Goal: Information Seeking & Learning: Learn about a topic

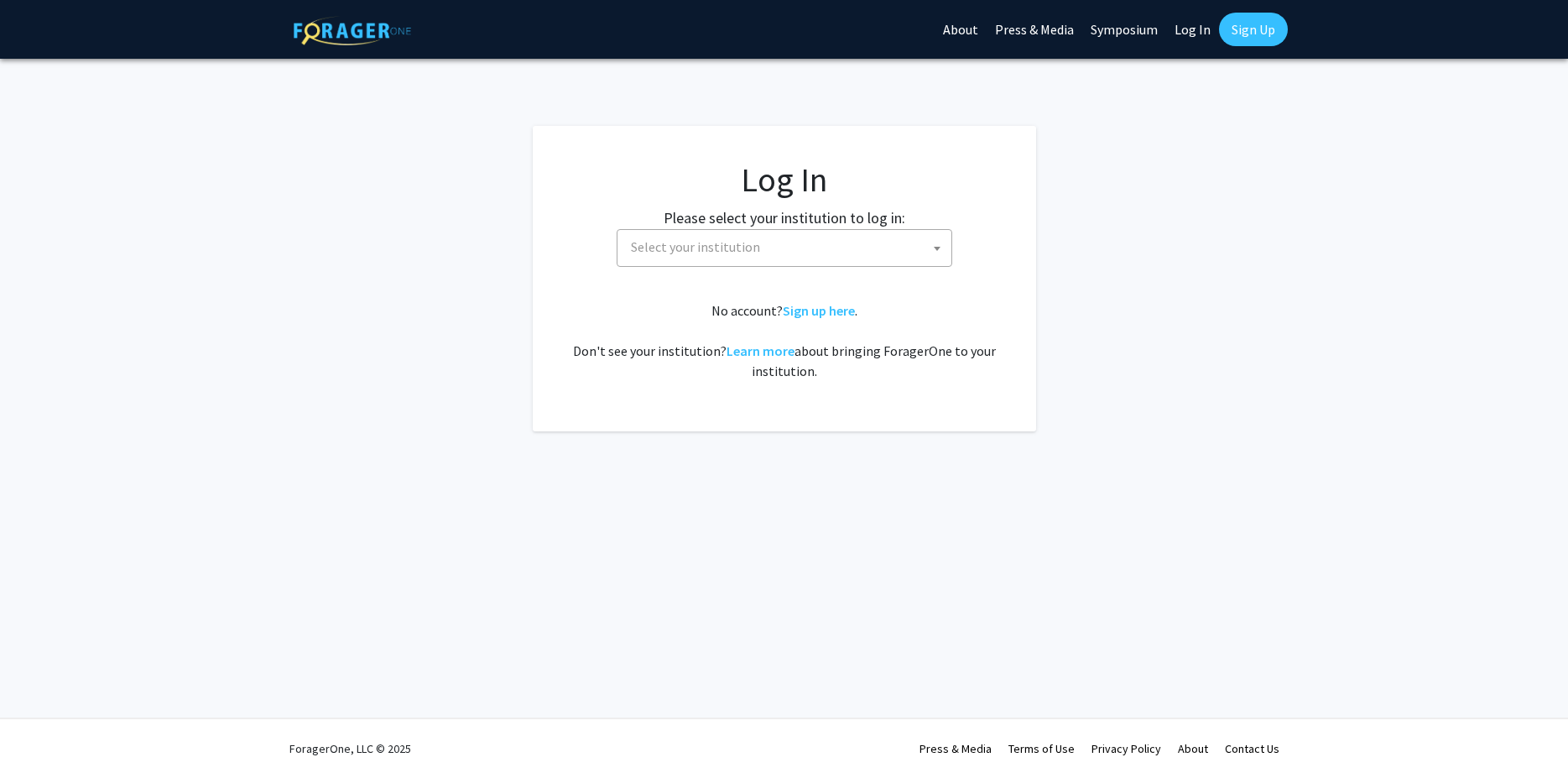
click at [753, 247] on span "Select your institution" at bounding box center [695, 246] width 129 height 17
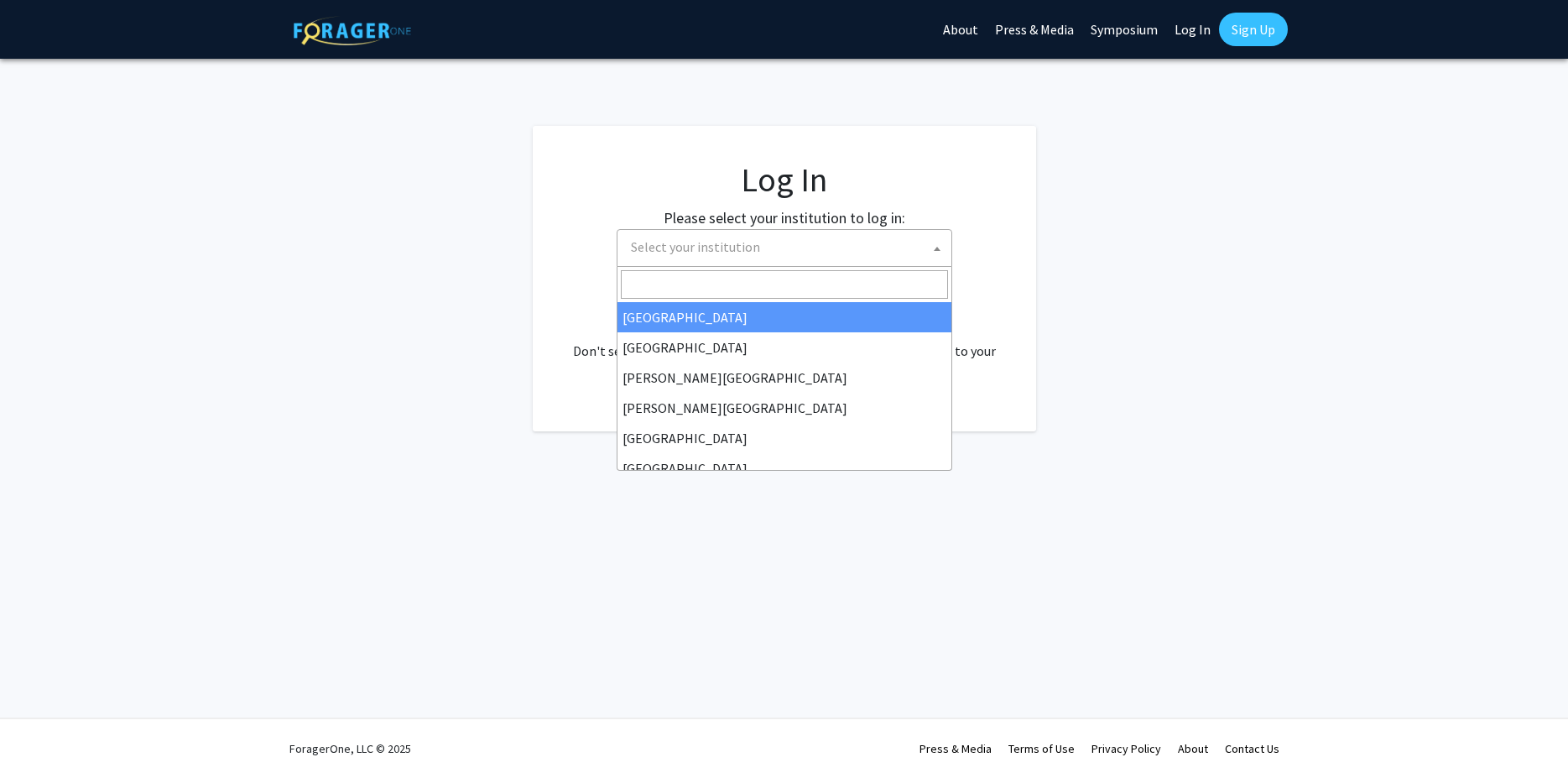
select select "34"
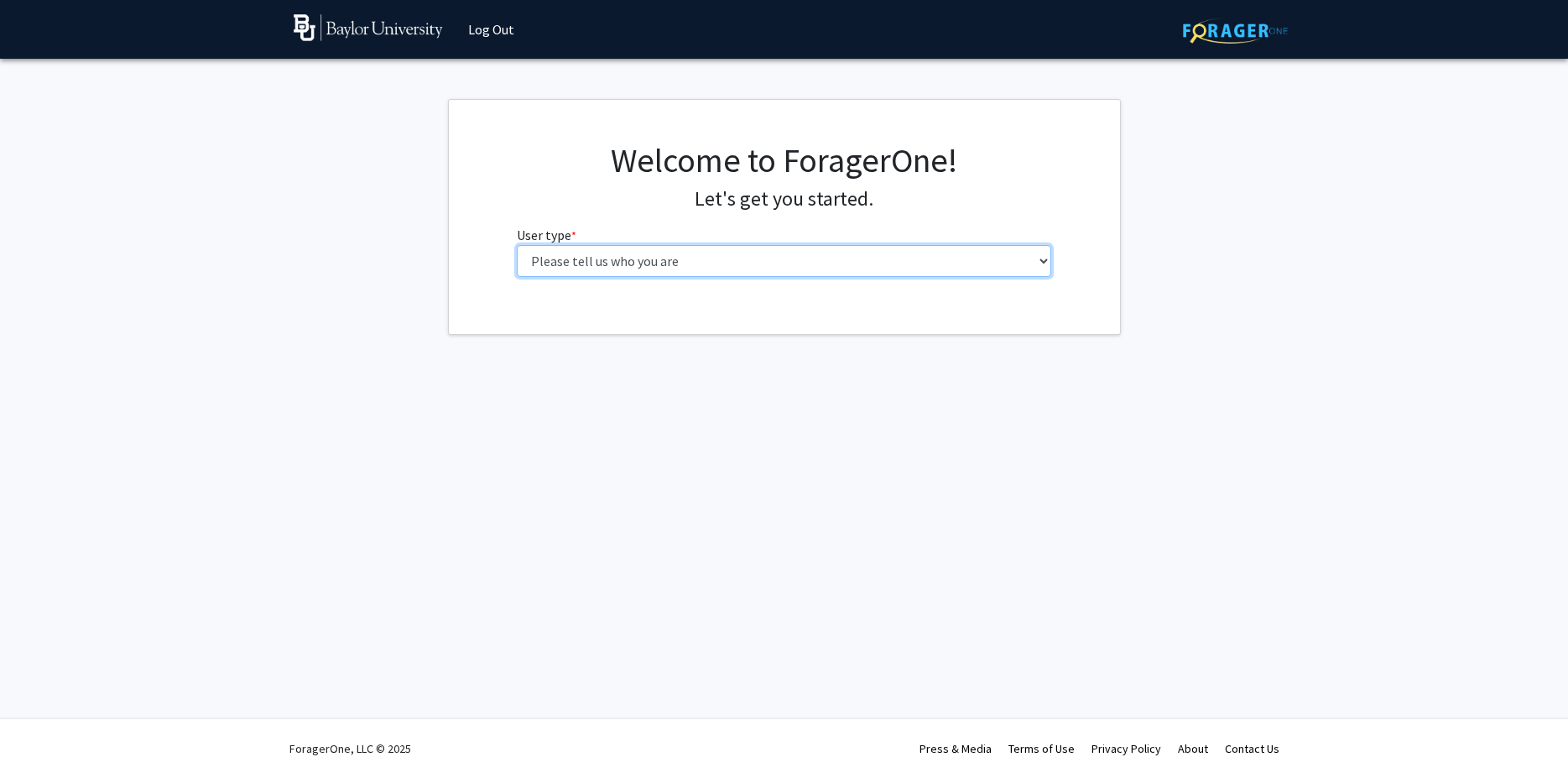
click at [517, 245] on select "Please tell us who you are Undergraduate Student Master's Student Doctoral Cand…" at bounding box center [784, 261] width 535 height 32
select select "1: undergrad"
click option "Undergraduate Student" at bounding box center [0, 0] width 0 height 0
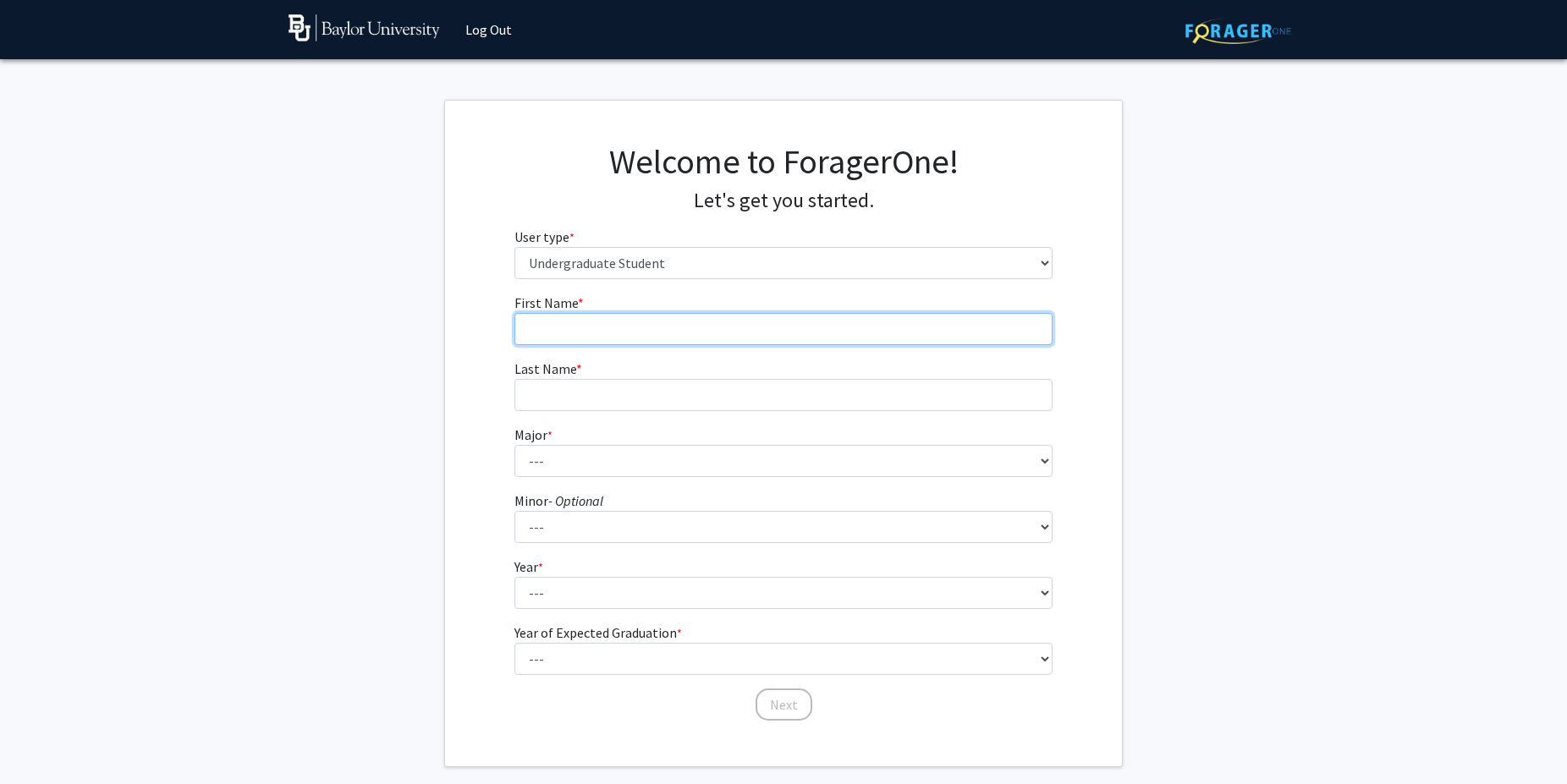
click at [673, 338] on input "First Name * required" at bounding box center [784, 329] width 539 height 33
type input "[PERSON_NAME]"
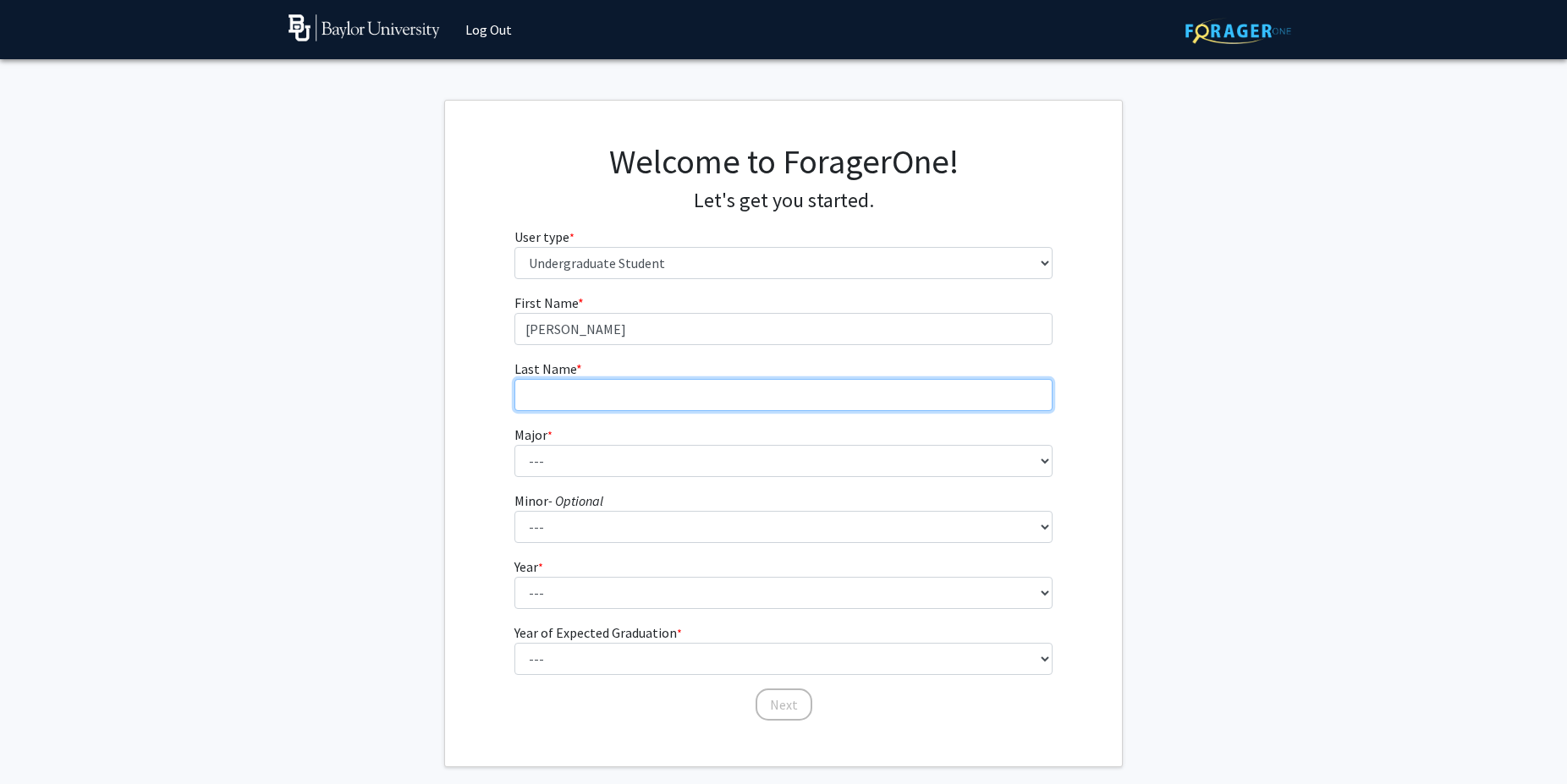
drag, startPoint x: 743, startPoint y: 407, endPoint x: 761, endPoint y: 408, distance: 18.0
click at [748, 408] on input "Last Name * required" at bounding box center [784, 395] width 539 height 33
type input "s"
type input "S"
type input "[PERSON_NAME]"
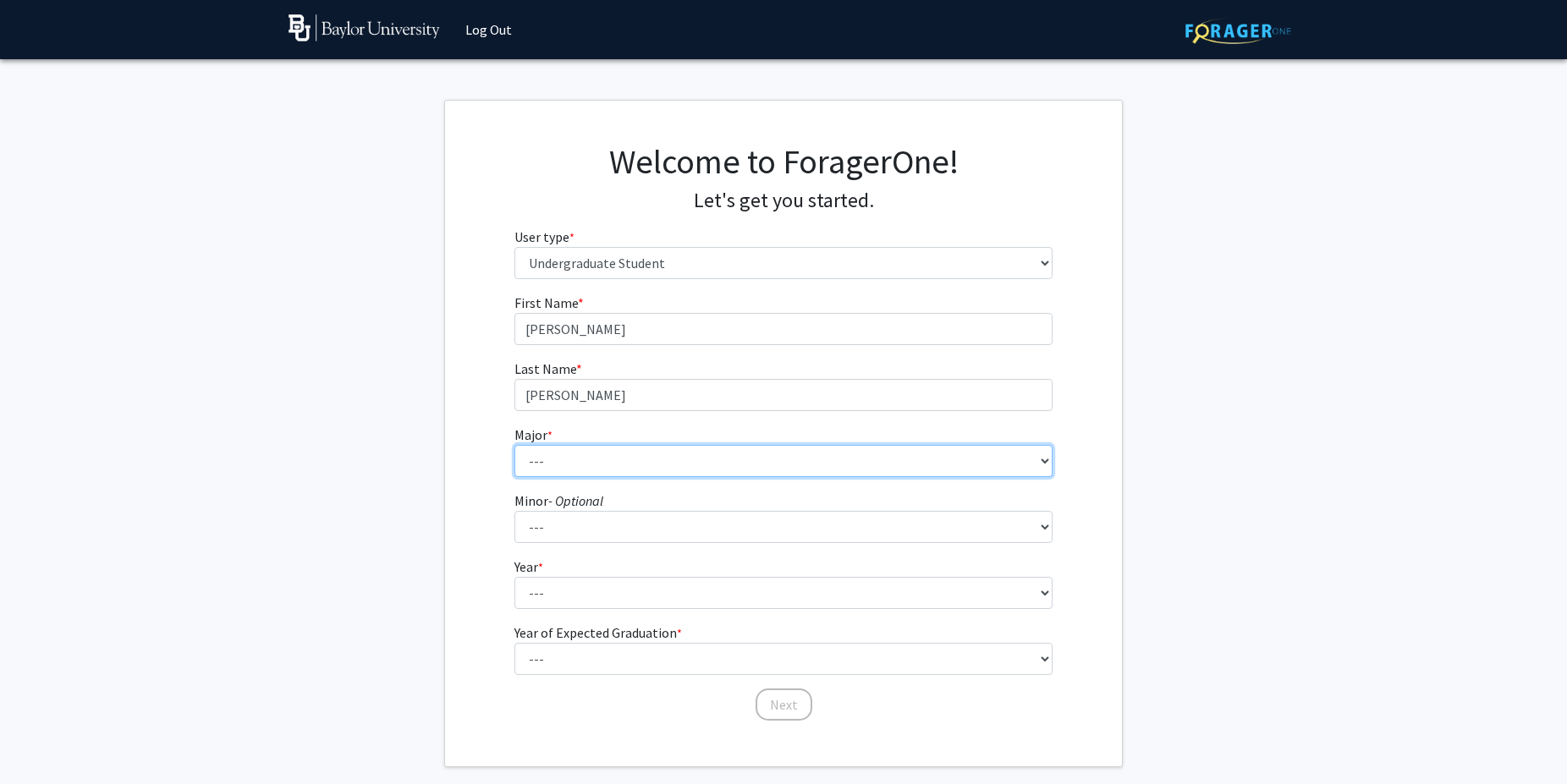
click at [514, 445] on select "--- Accounting American Studies Anthropology Apparel Design & Product Developme…" at bounding box center [784, 461] width 539 height 33
select select "27: 2692"
click option "Computer Science" at bounding box center [0, 0] width 0 height 0
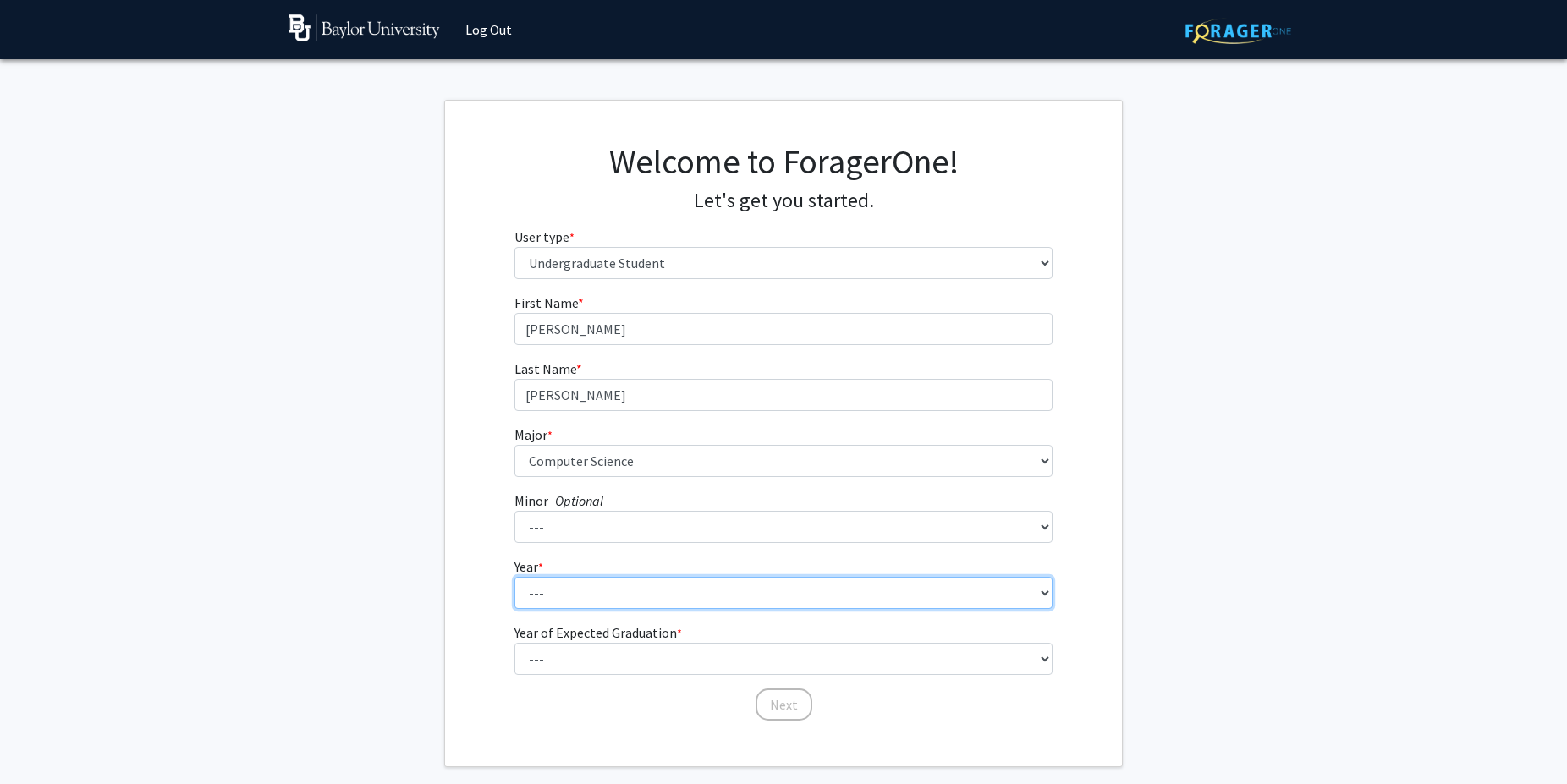
click at [514, 577] on select "--- First-year Sophomore Junior Senior Postbaccalaureate Certificate" at bounding box center [784, 593] width 539 height 33
select select "4: senior"
click option "Senior" at bounding box center [0, 0] width 0 height 0
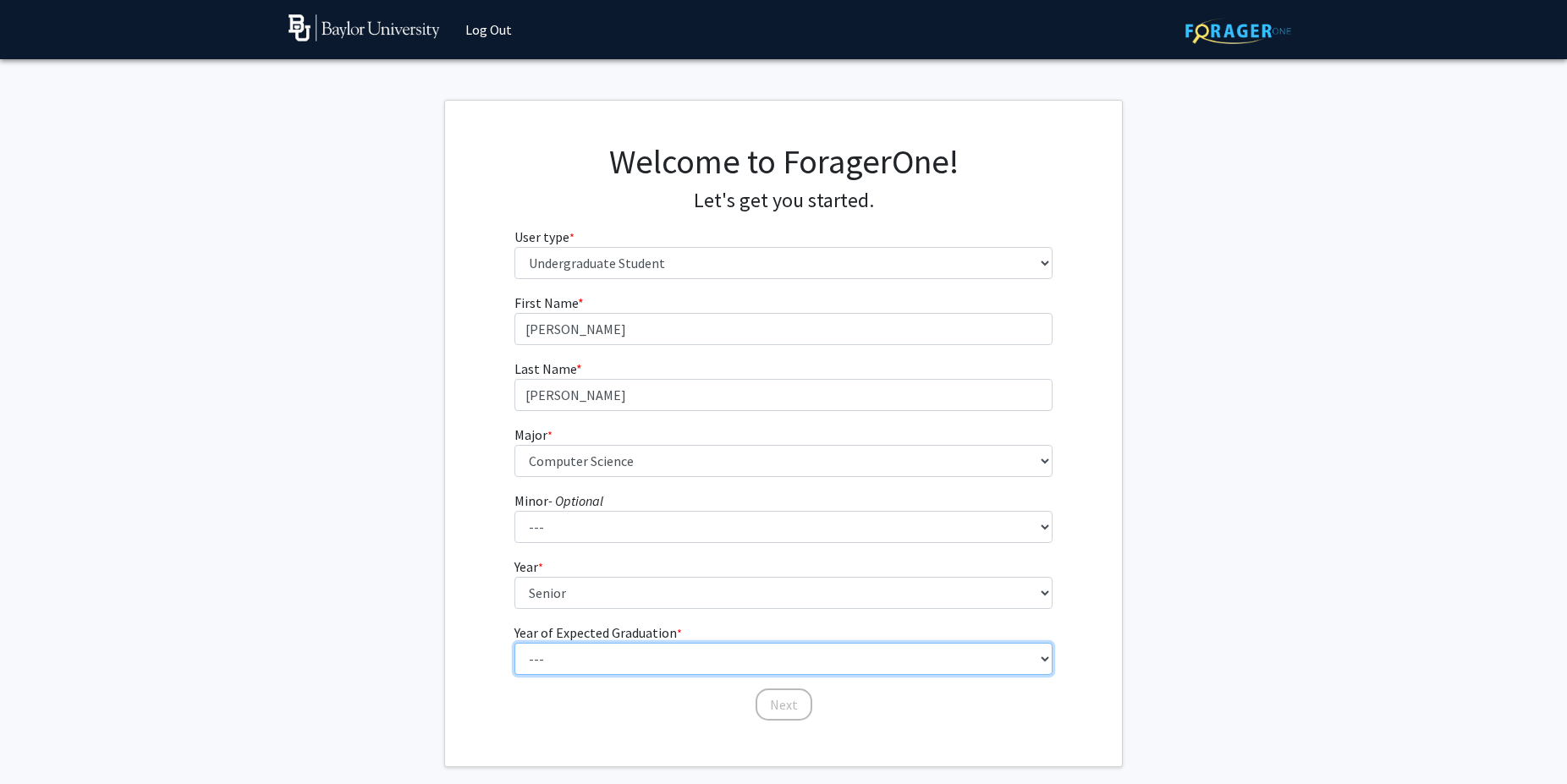
click at [514, 643] on select "--- 2025 2026 2027 2028 2029 2030 2031 2032 2033 2034" at bounding box center [784, 659] width 539 height 33
select select "2: 2026"
click option "2026" at bounding box center [0, 0] width 0 height 0
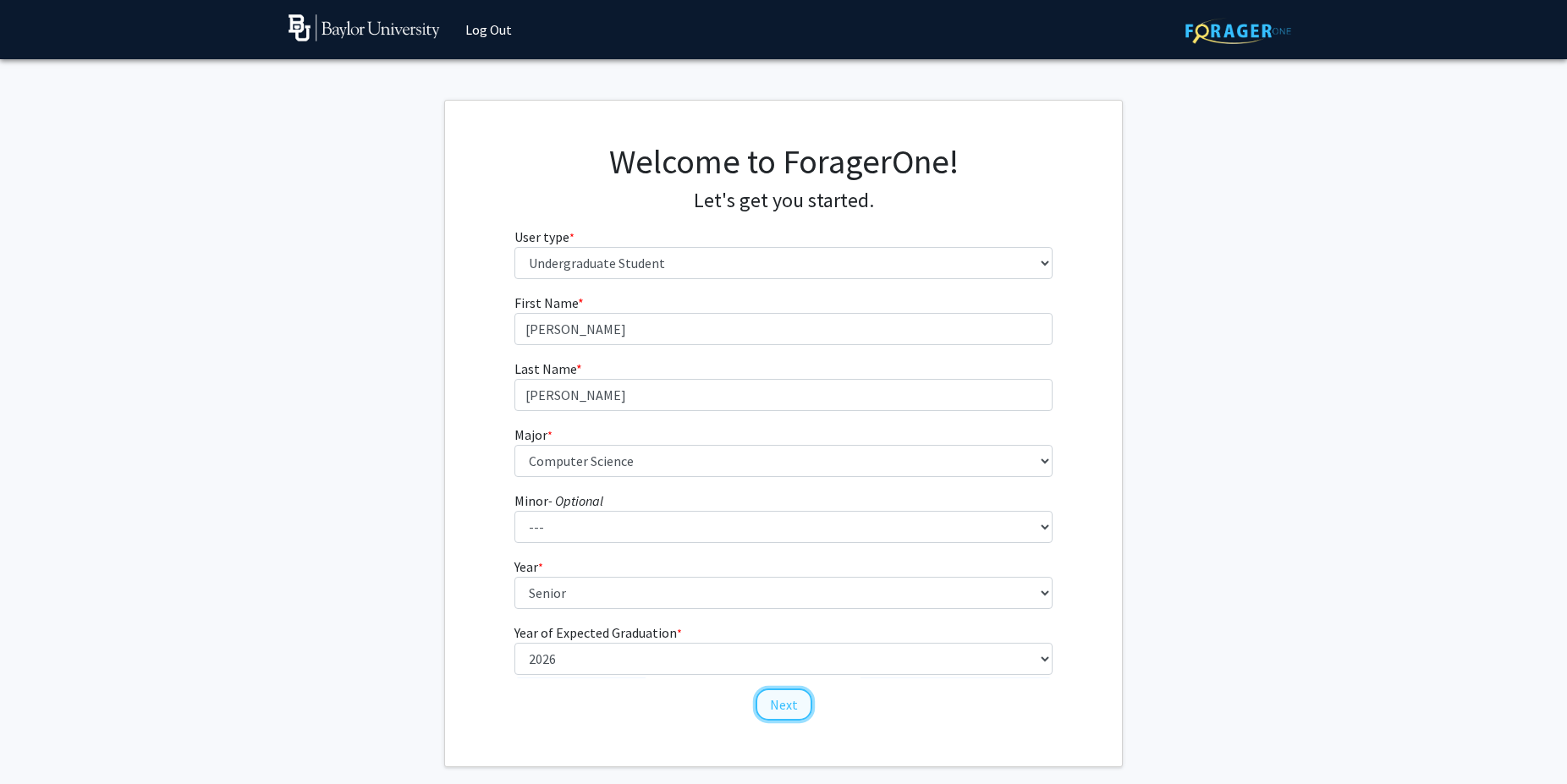
click at [801, 697] on button "Next" at bounding box center [784, 704] width 57 height 33
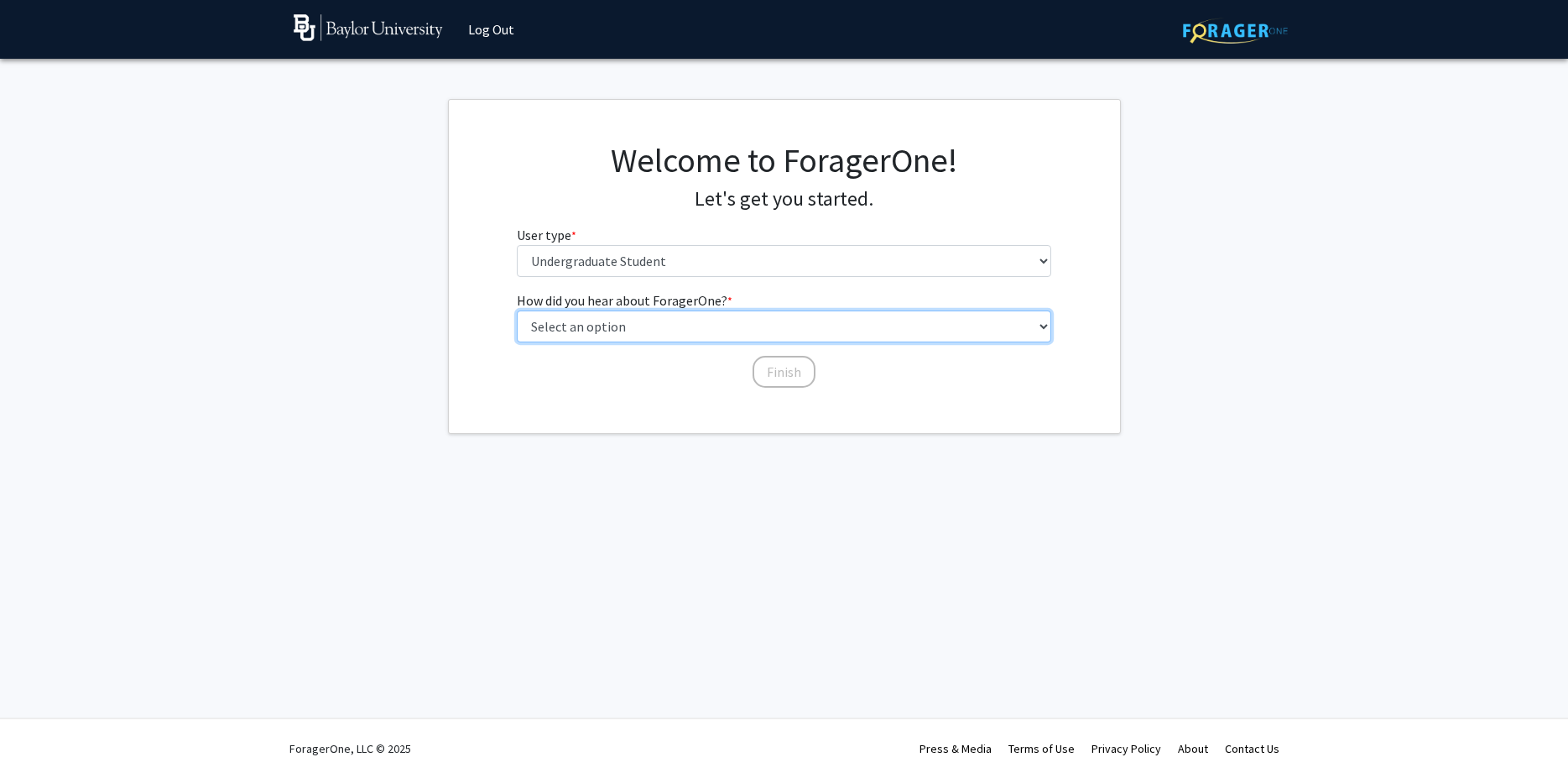
click at [517, 311] on select "Select an option Peer/student recommendation Faculty/staff recommendation Unive…" at bounding box center [784, 326] width 535 height 32
select select "3: university_website"
click option "University website" at bounding box center [0, 0] width 0 height 0
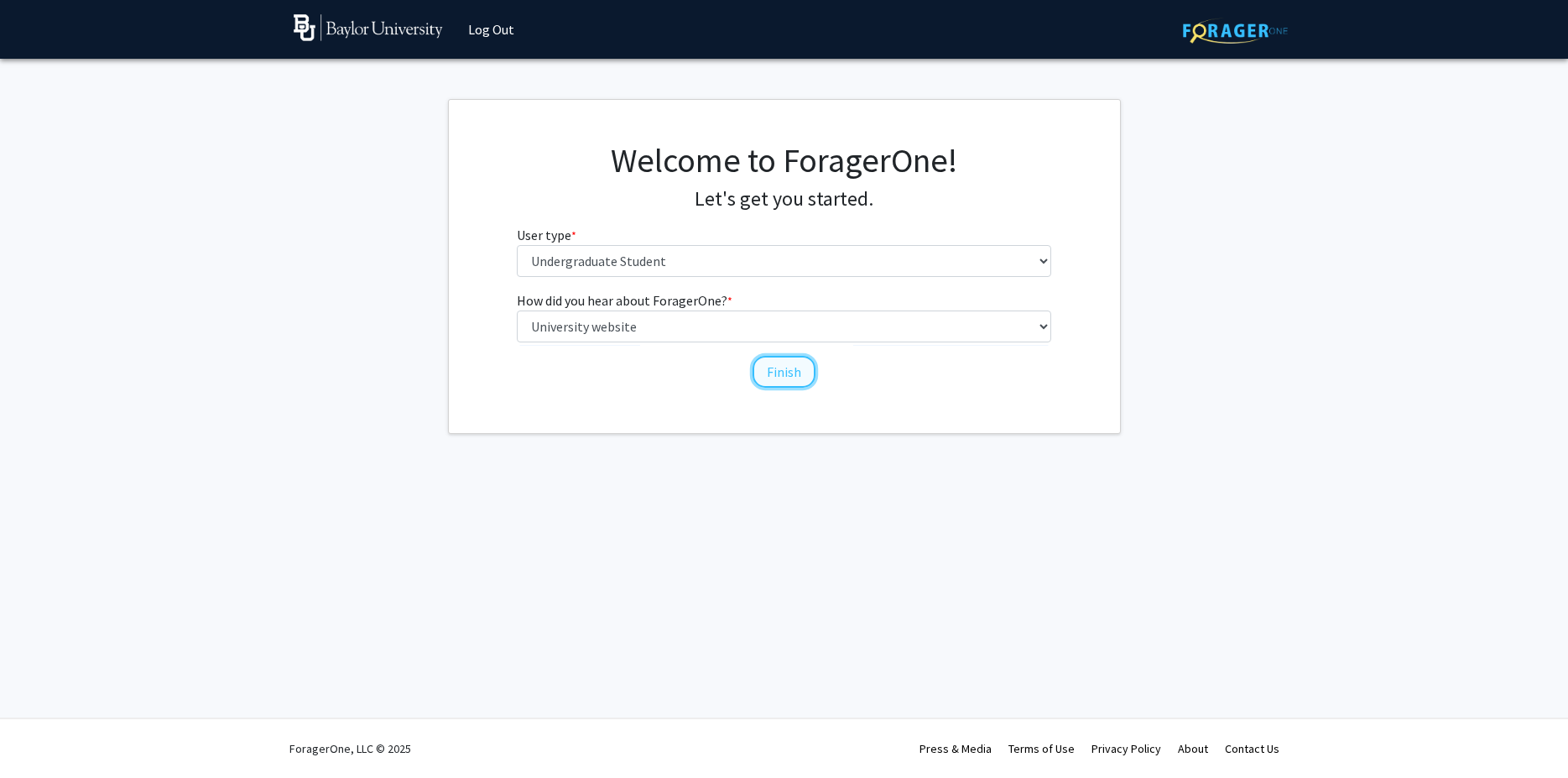
click at [786, 371] on button "Finish" at bounding box center [784, 371] width 63 height 32
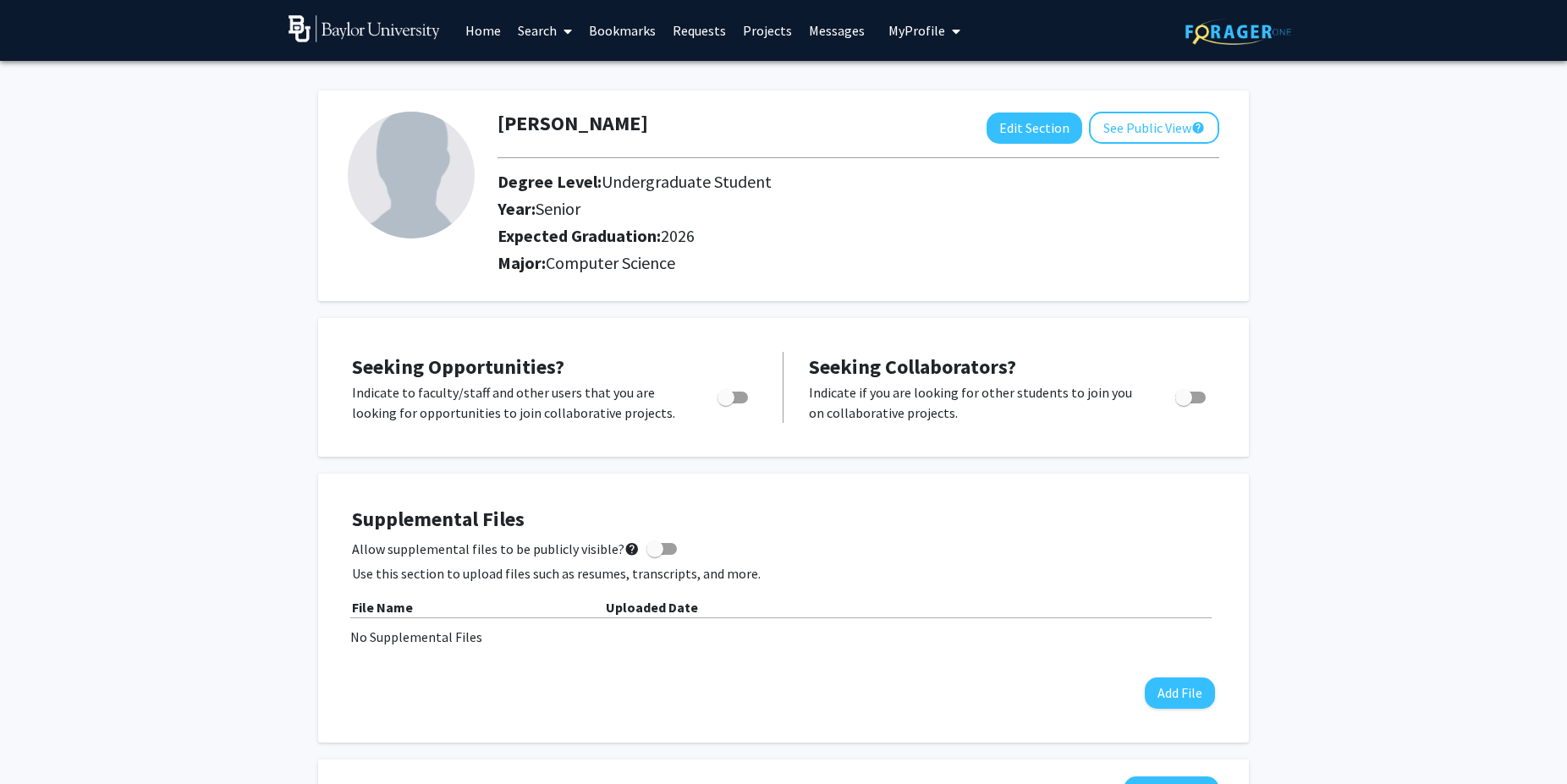
click at [537, 17] on link "Search" at bounding box center [545, 31] width 71 height 59
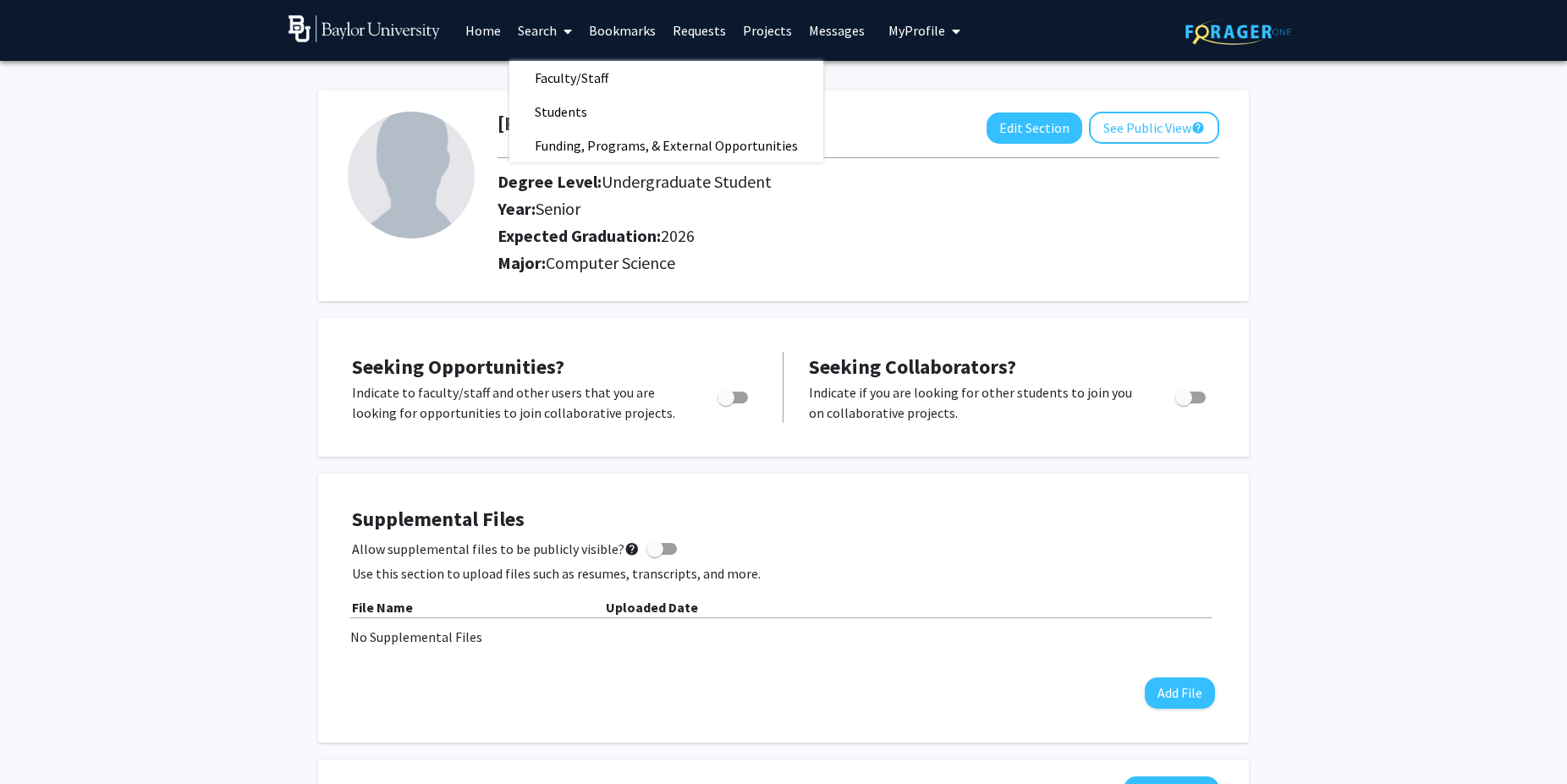
click at [479, 35] on link "Home" at bounding box center [482, 31] width 52 height 59
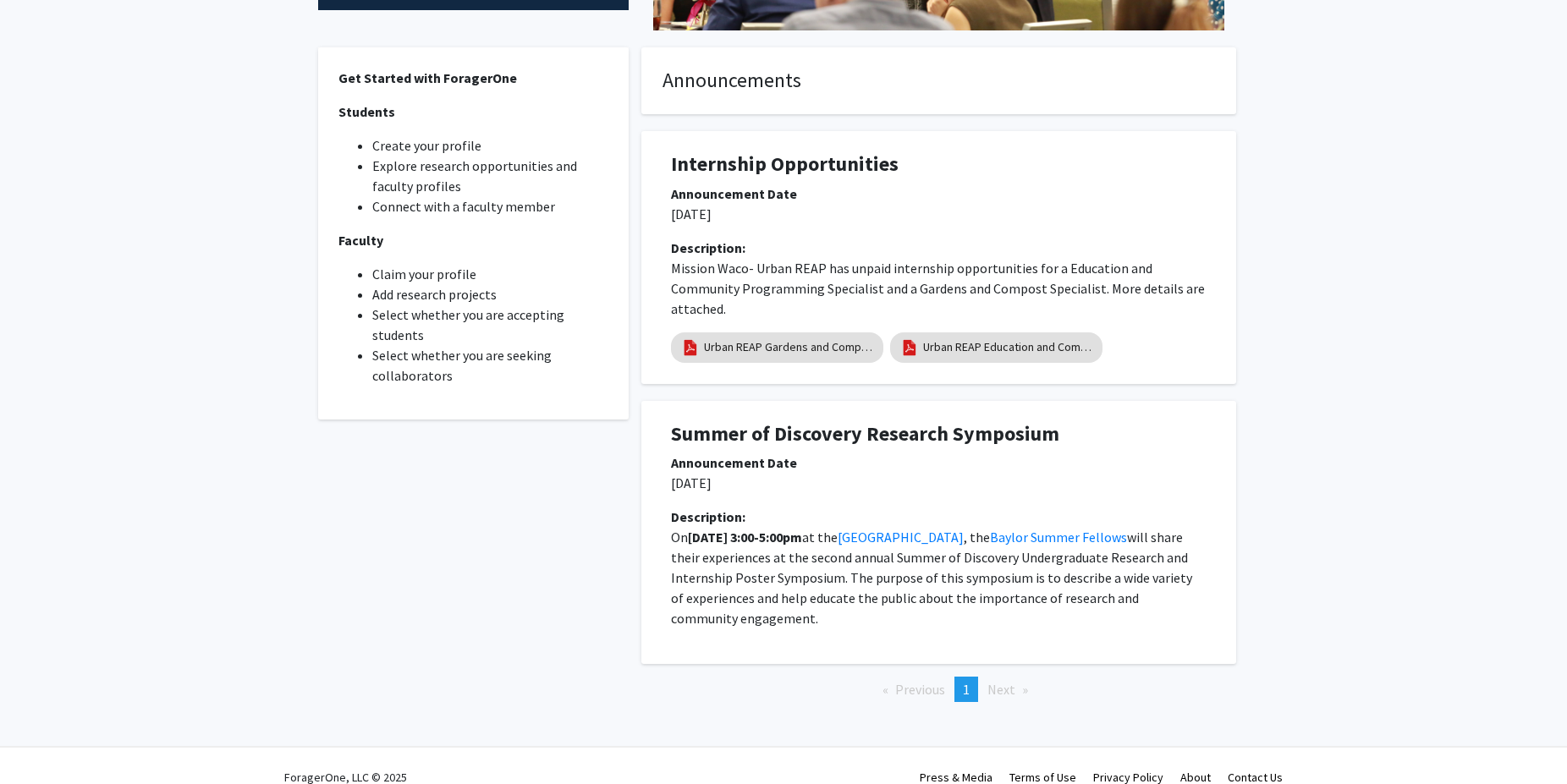
scroll to position [454, 0]
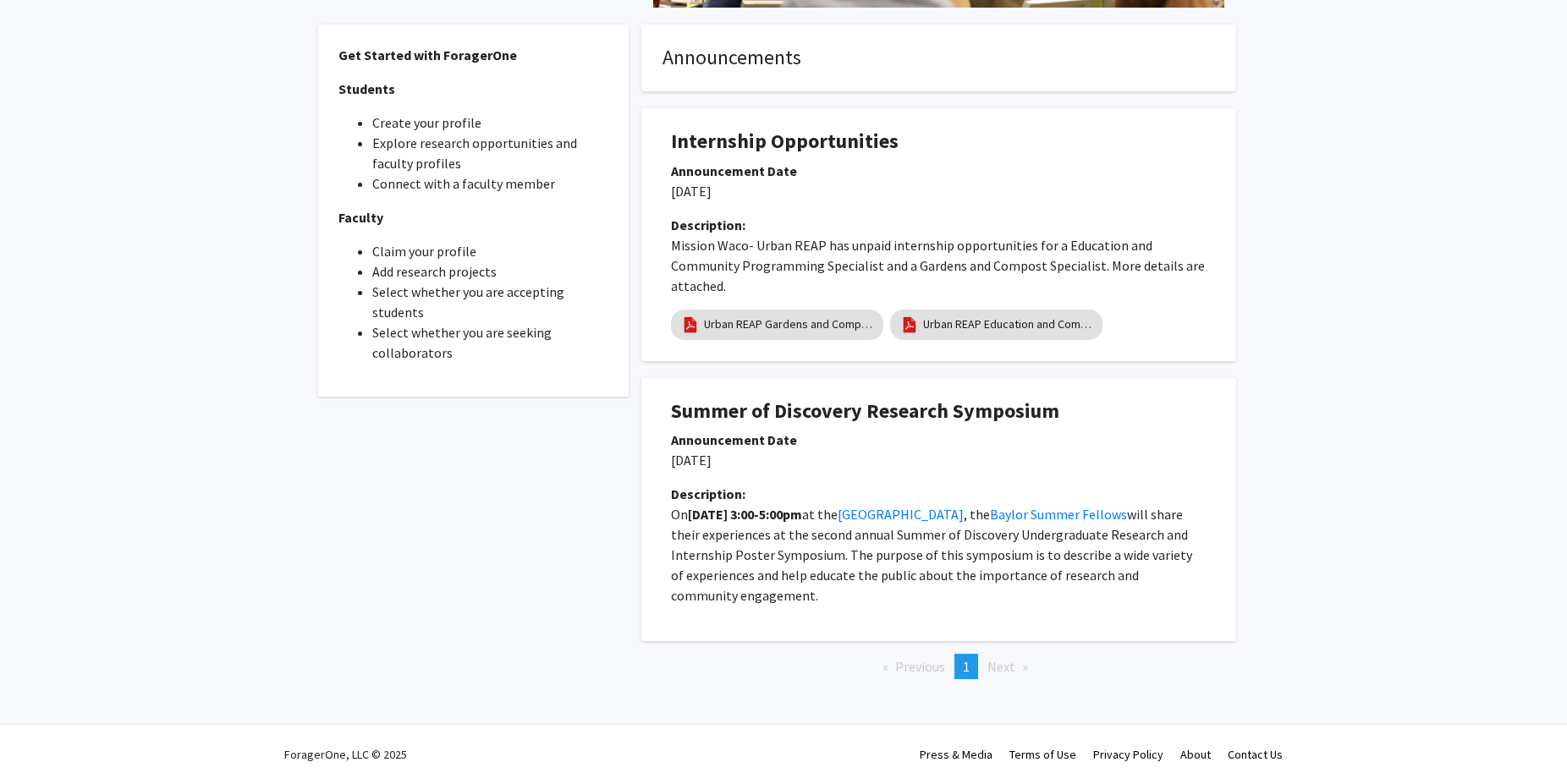
click at [1024, 658] on li "Next page" at bounding box center [1007, 666] width 58 height 25
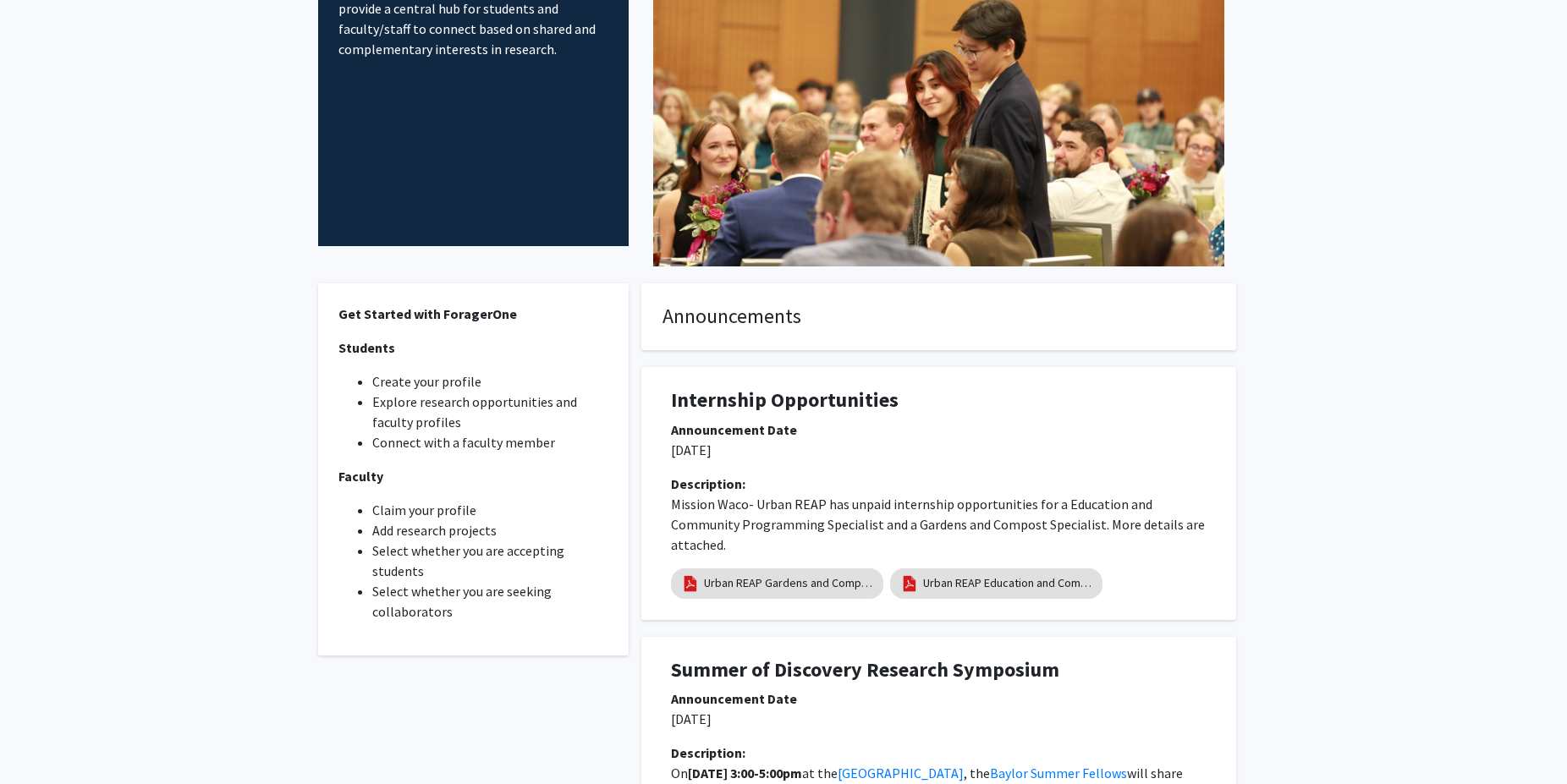
scroll to position [109, 0]
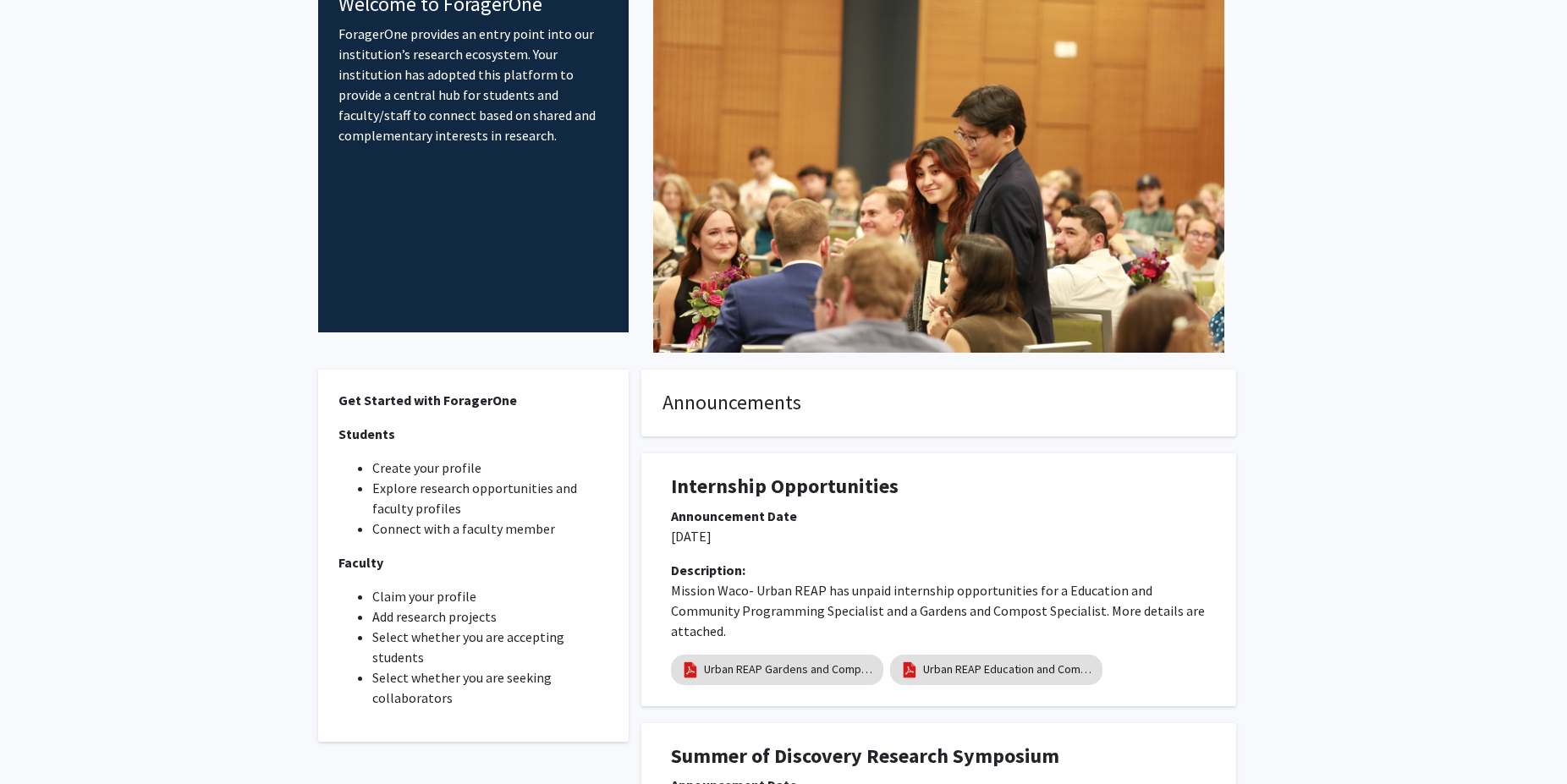
click at [434, 501] on li "Explore research opportunities and faculty profiles" at bounding box center [490, 498] width 236 height 41
click at [402, 494] on li "Explore research opportunities and faculty profiles" at bounding box center [490, 498] width 236 height 41
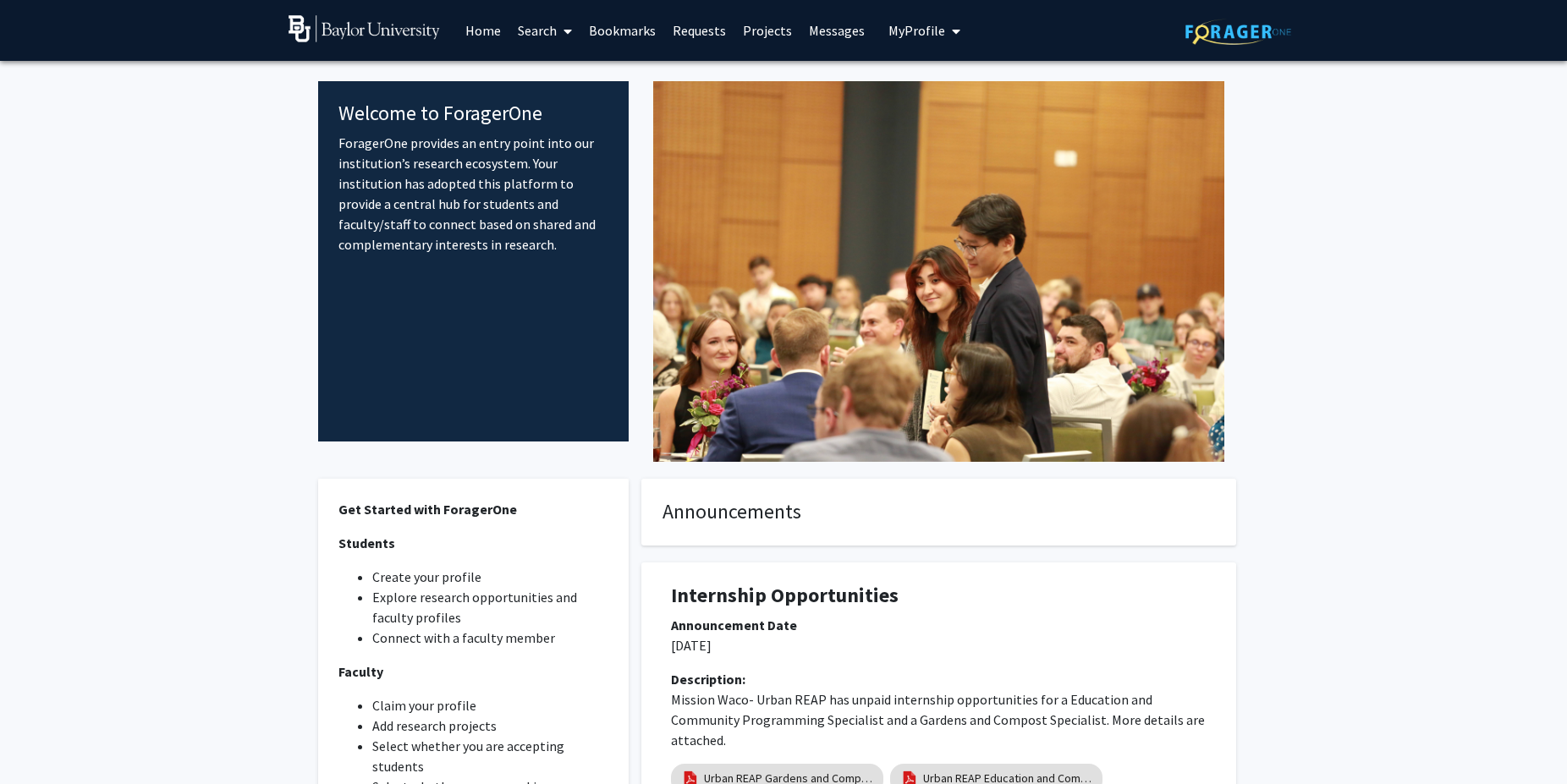
click at [518, 33] on link "Search" at bounding box center [545, 31] width 71 height 59
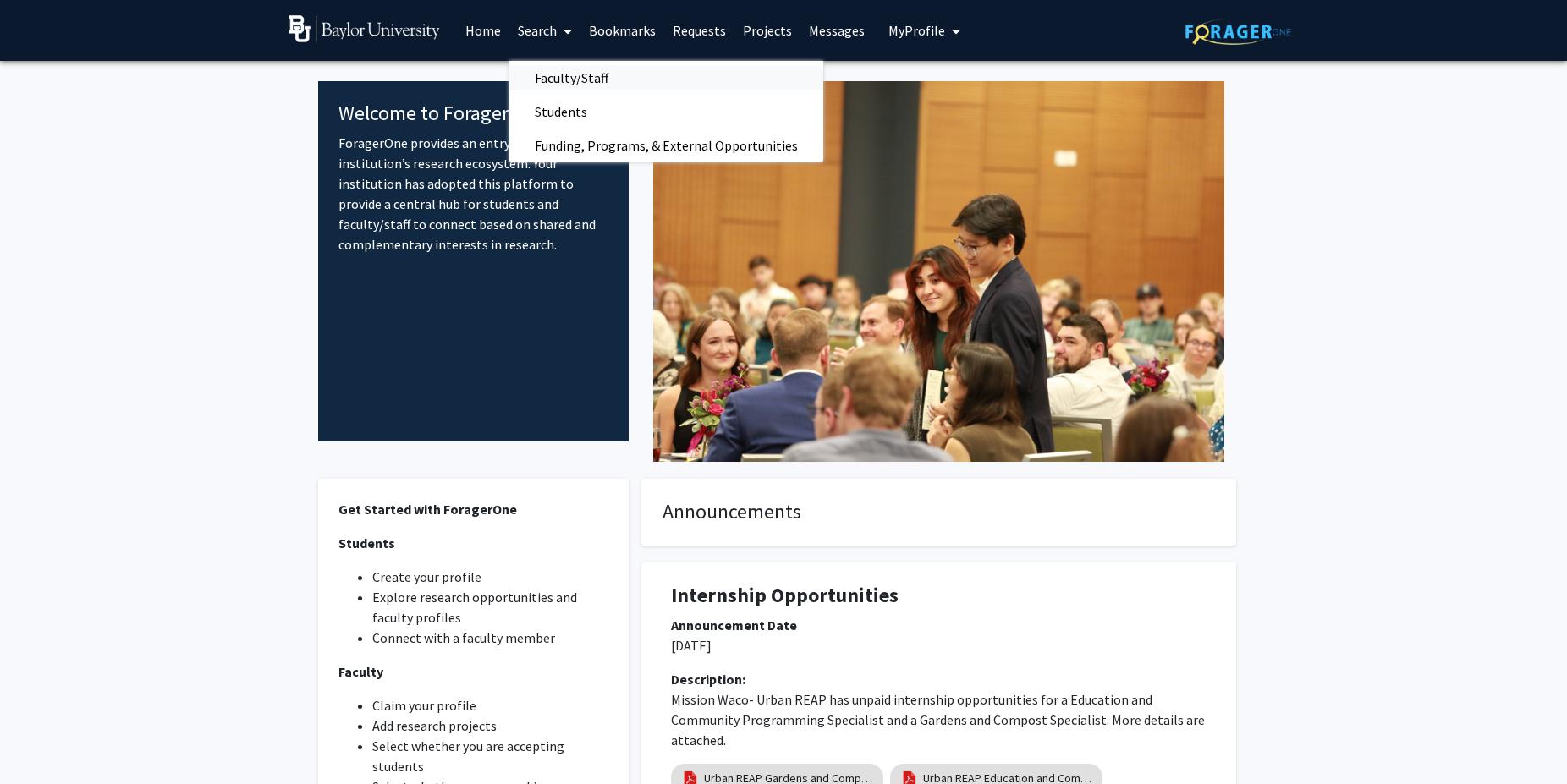
click at [588, 83] on span "Faculty/Staff" at bounding box center [572, 78] width 125 height 33
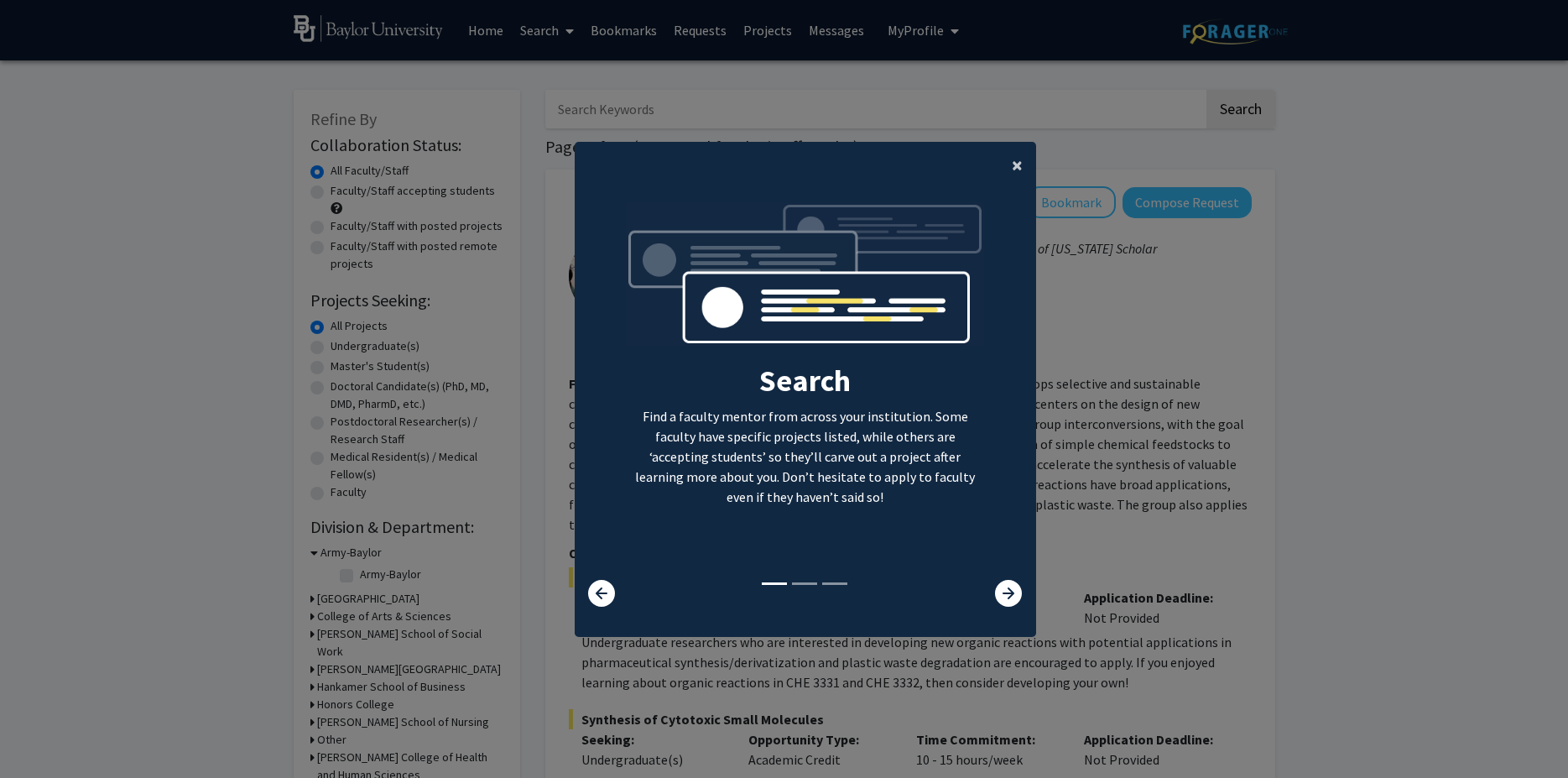
click at [998, 159] on button "×" at bounding box center [1017, 165] width 38 height 47
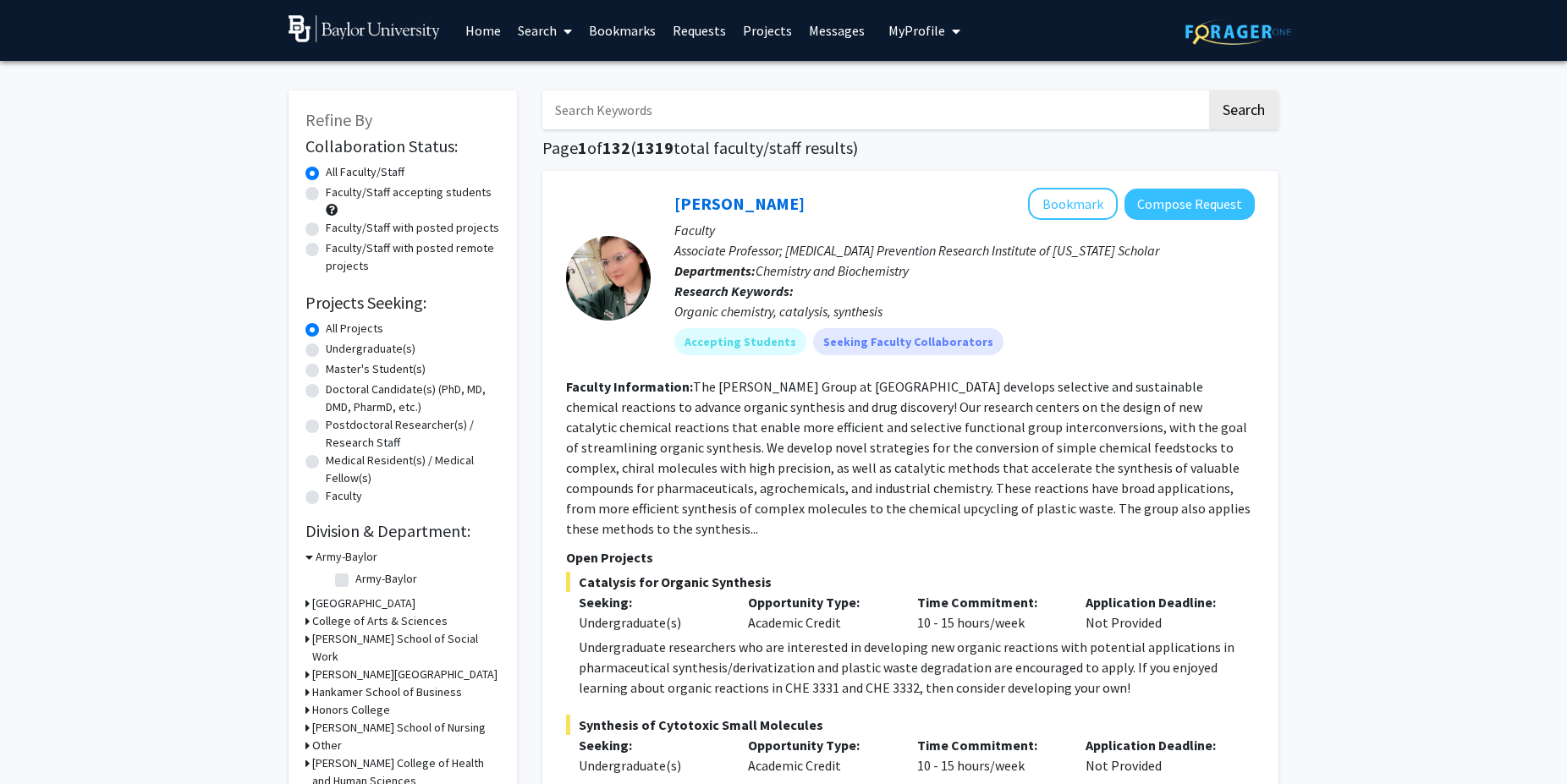
click at [325, 195] on label "Faculty/Staff accepting students" at bounding box center [408, 192] width 165 height 18
click at [325, 194] on input "Faculty/Staff accepting students" at bounding box center [331, 189] width 11 height 11
radio input "true"
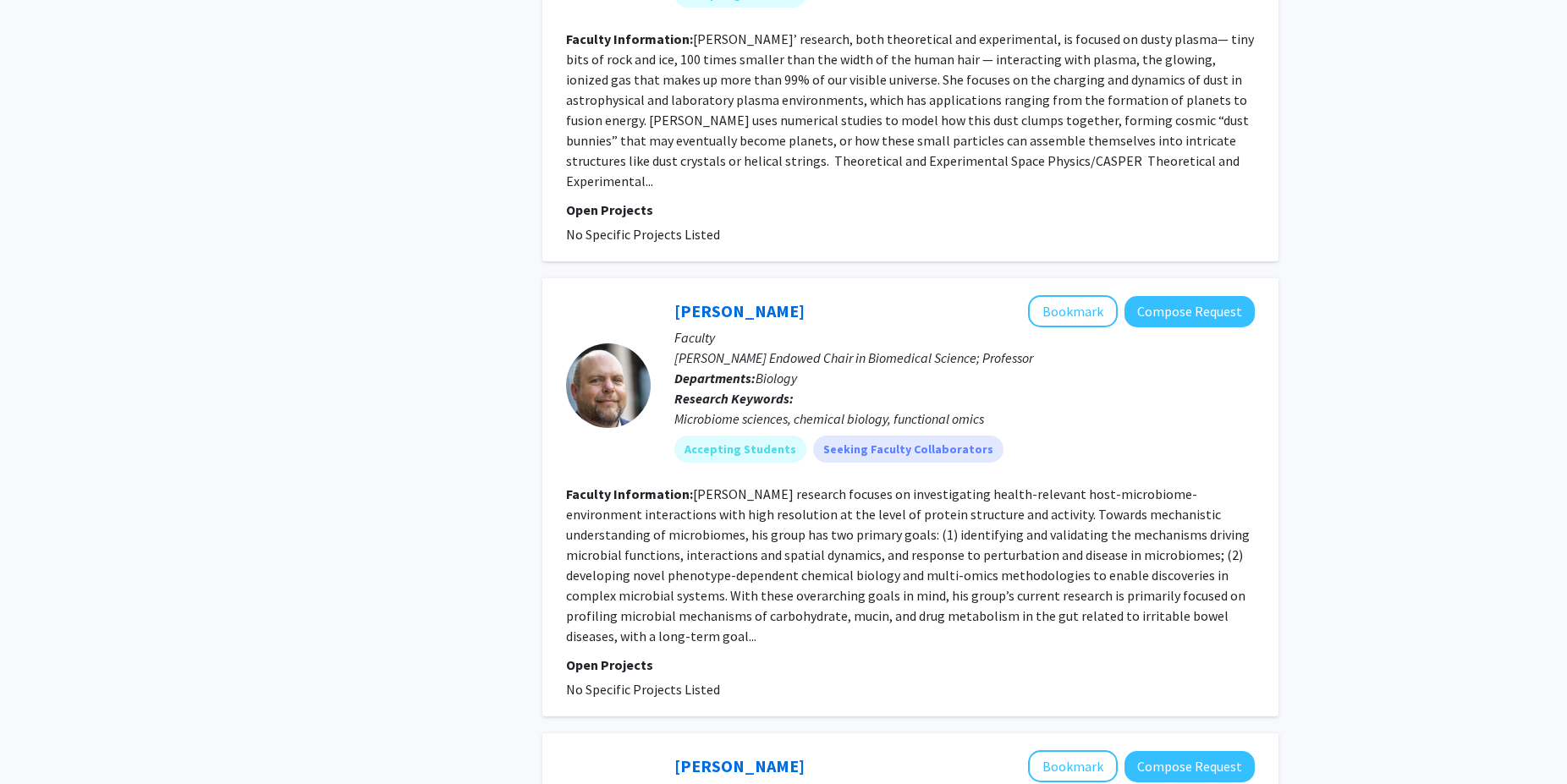
scroll to position [4556, 0]
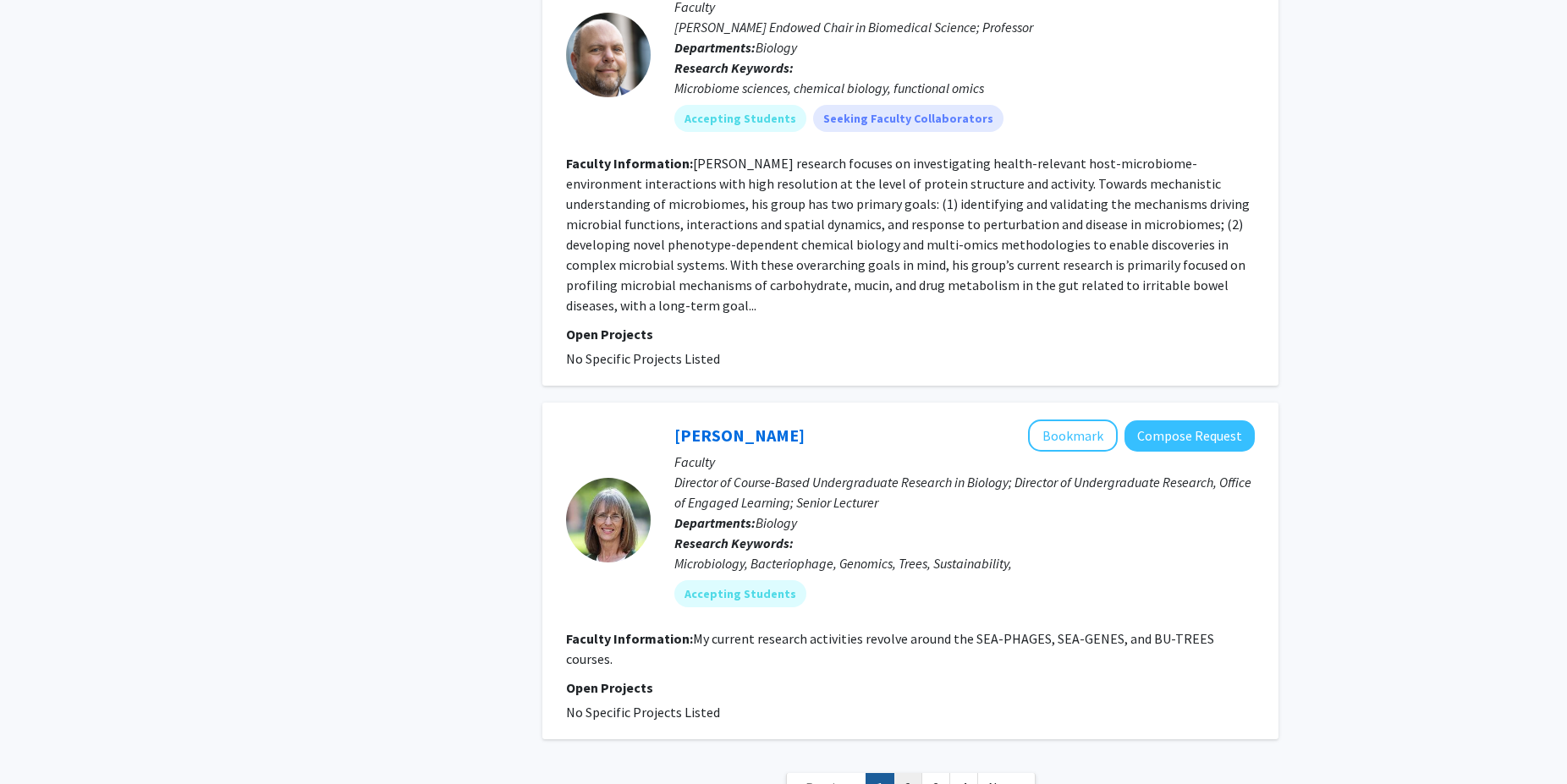
click at [913, 773] on link "2" at bounding box center [907, 788] width 29 height 30
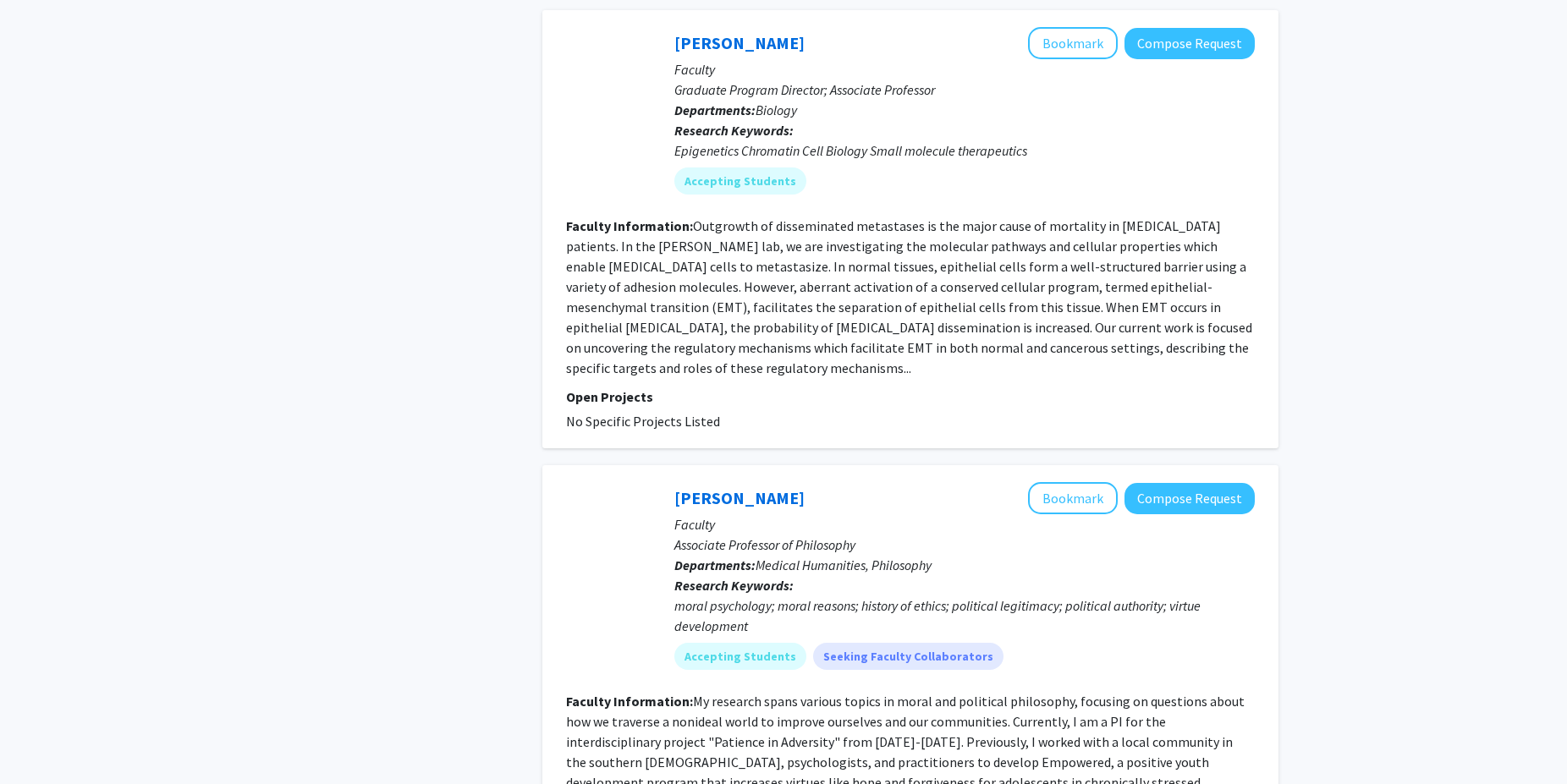
scroll to position [4065, 0]
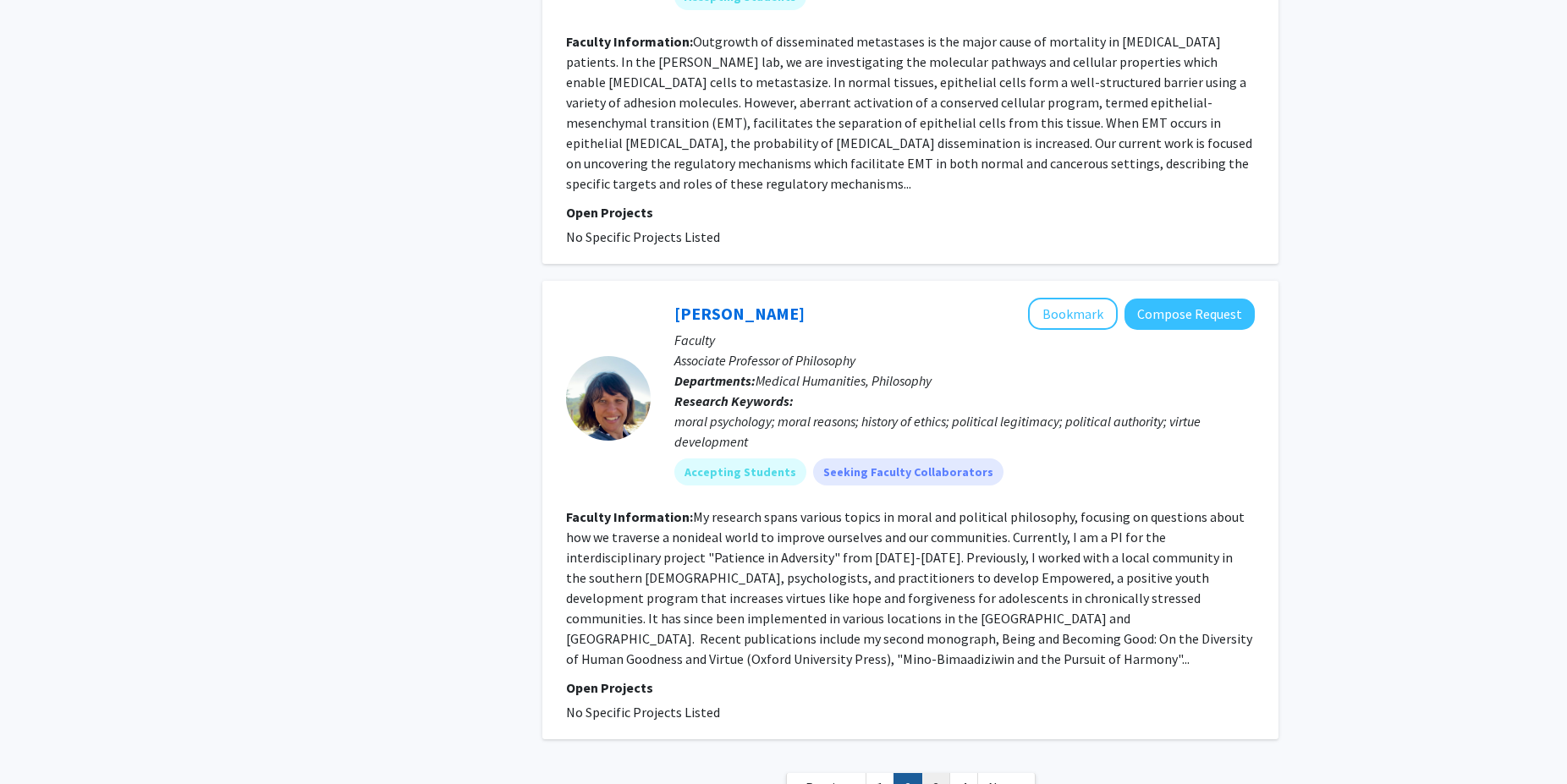
click at [941, 773] on link "3" at bounding box center [935, 788] width 29 height 30
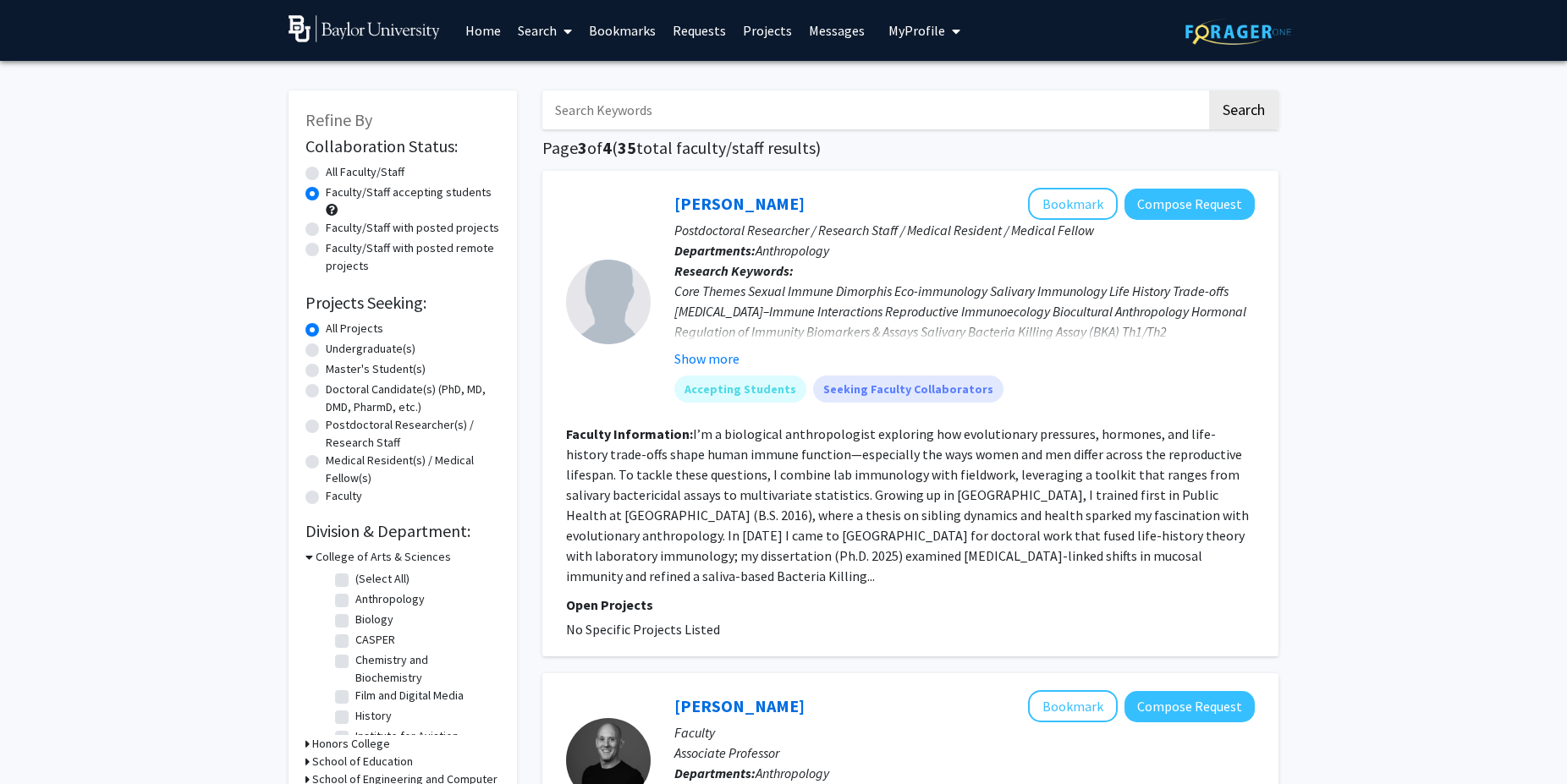
click at [661, 112] on input "Search Keywords" at bounding box center [874, 110] width 664 height 39
type input "Dong"
click at [1209, 90] on button "Search" at bounding box center [1244, 110] width 70 height 39
radio input "true"
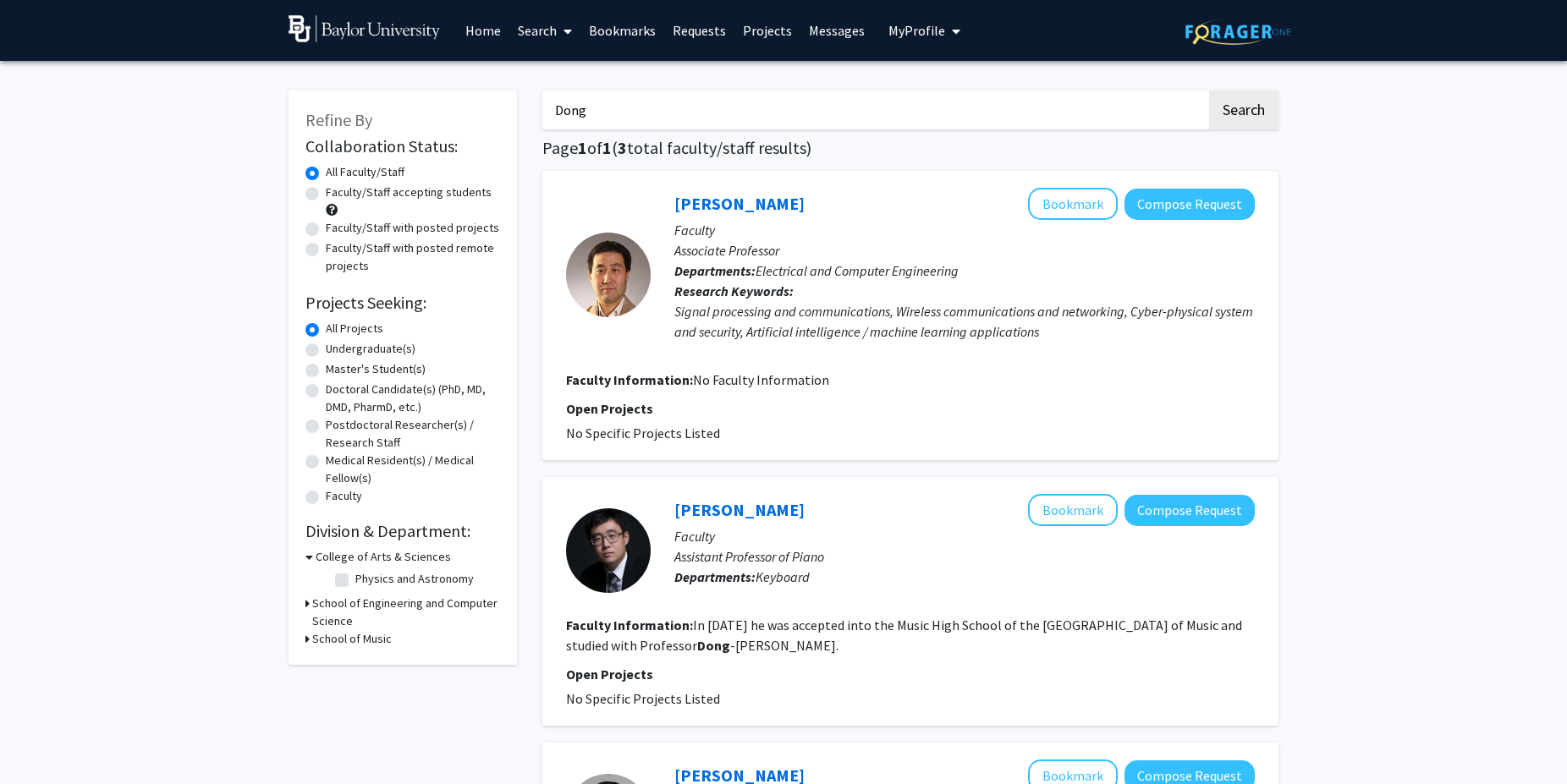
drag, startPoint x: 838, startPoint y: 365, endPoint x: 757, endPoint y: 324, distance: 90.8
click at [739, 345] on fg-search-faculty "[PERSON_NAME] Bookmark Compose Request Faculty Associate Professor Departments:…" at bounding box center [910, 315] width 689 height 255
click at [791, 310] on div "Signal processing and communications, Wireless communications and networking, C…" at bounding box center [964, 321] width 580 height 41
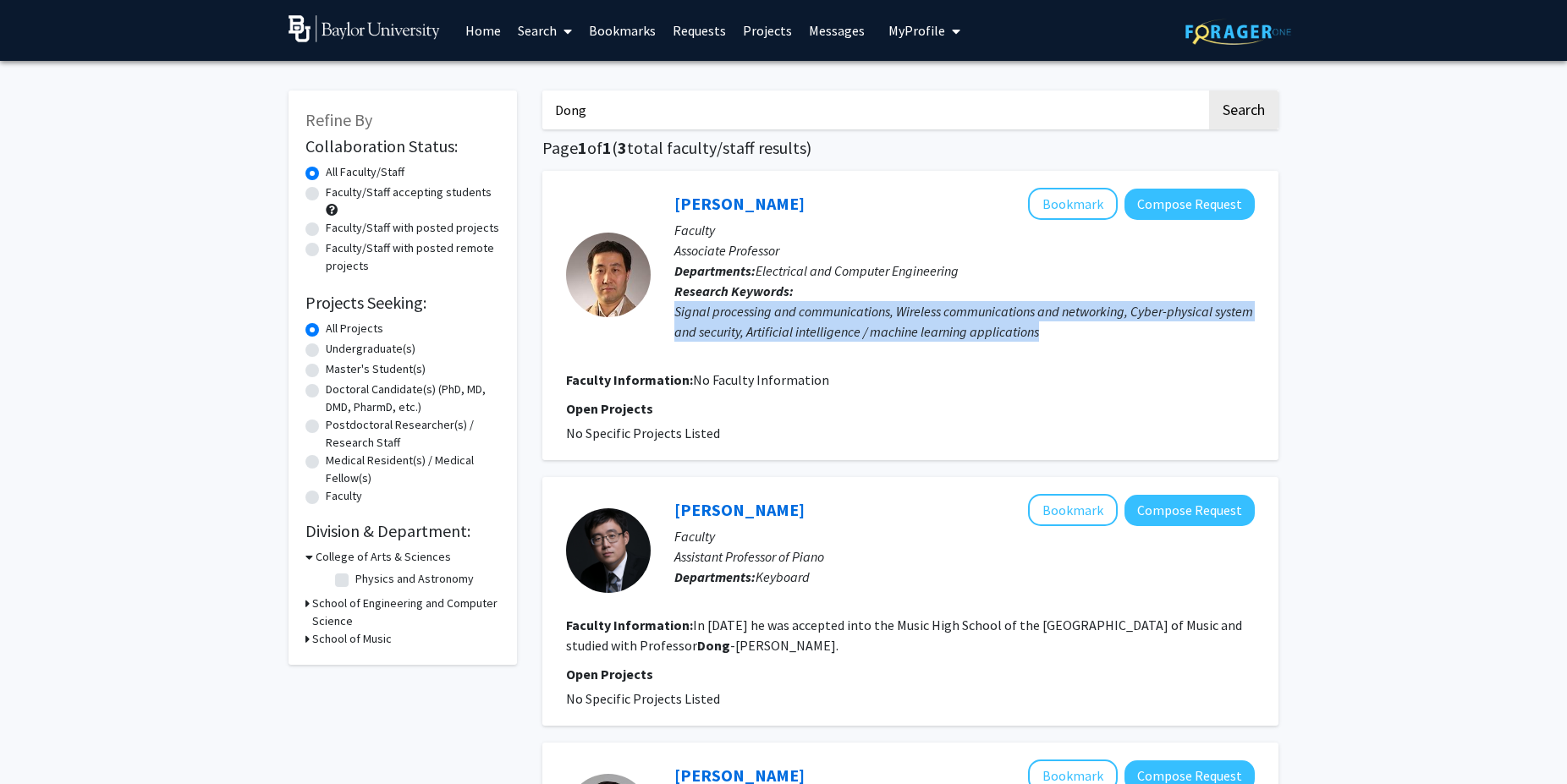
drag, startPoint x: 1048, startPoint y: 327, endPoint x: 670, endPoint y: 299, distance: 379.0
click at [674, 308] on div "Signal processing and communications, Wireless communications and networking, C…" at bounding box center [964, 321] width 580 height 41
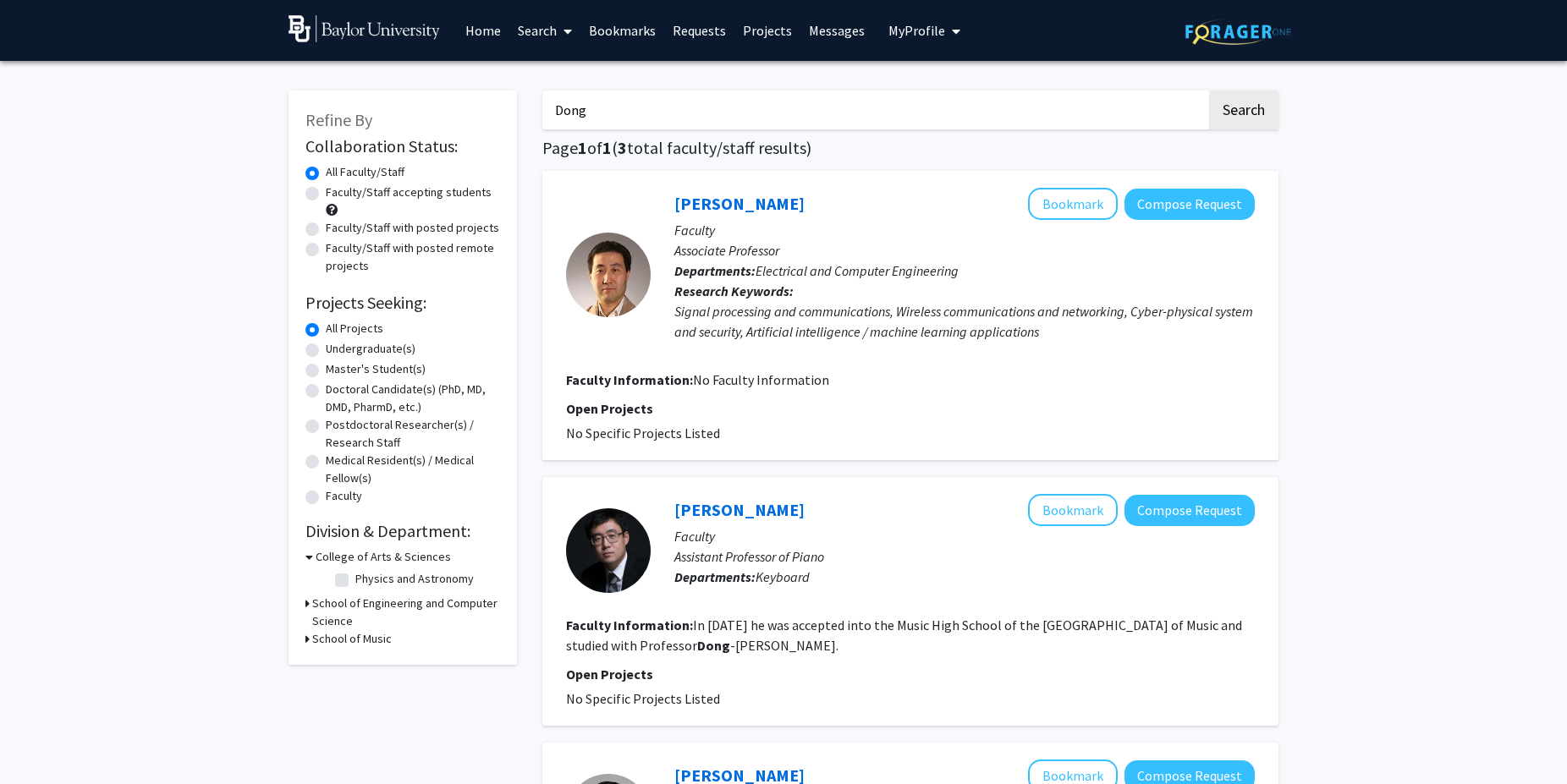
click at [760, 281] on p "Research Keywords: Signal processing and communications, Wireless communication…" at bounding box center [964, 311] width 580 height 61
click at [325, 353] on label "Undergraduate(s)" at bounding box center [370, 348] width 89 height 18
click at [325, 351] on input "Undergraduate(s)" at bounding box center [331, 346] width 11 height 11
radio input "true"
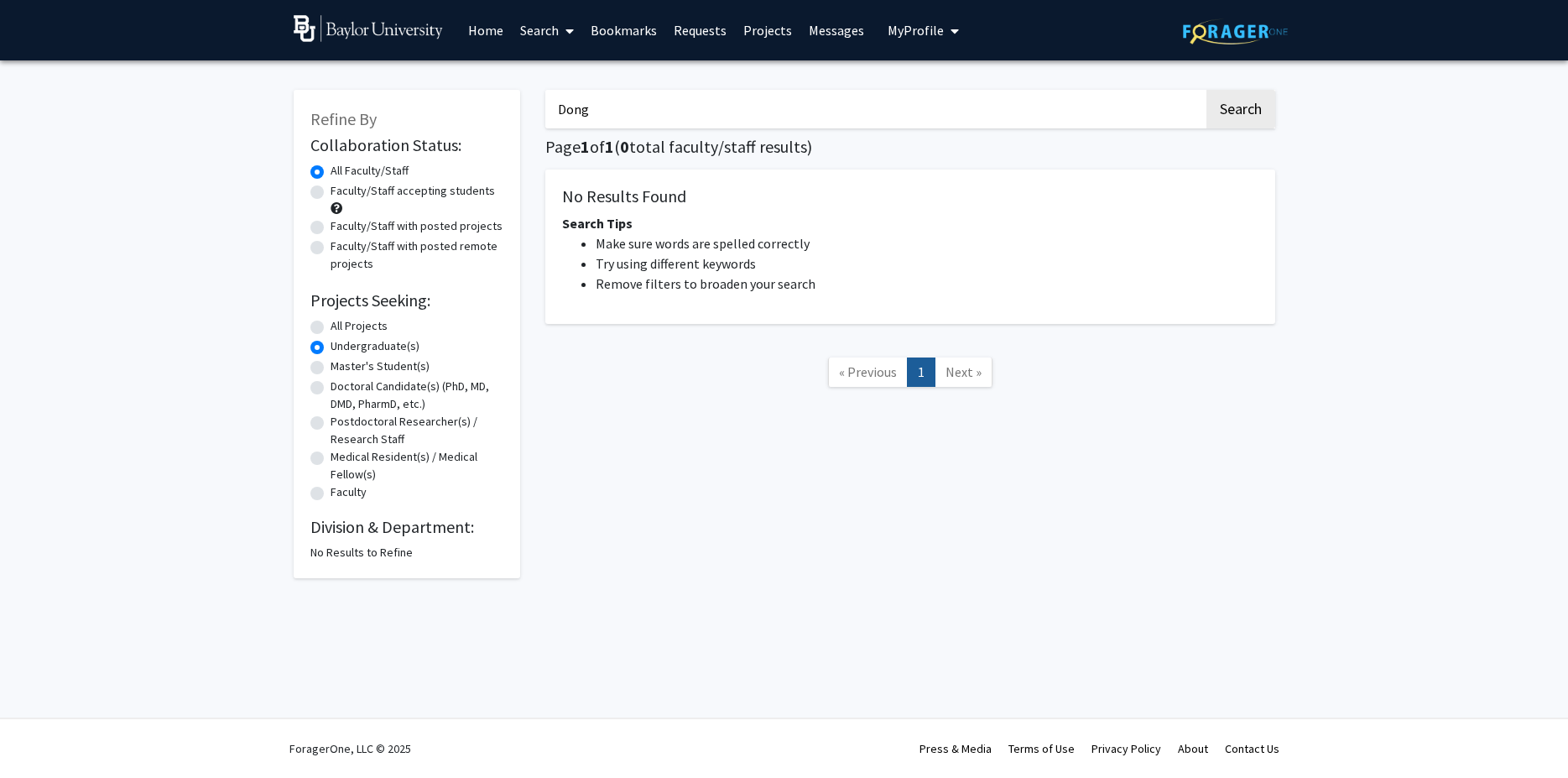
drag, startPoint x: 690, startPoint y: 123, endPoint x: 426, endPoint y: 110, distance: 264.3
click at [546, 110] on input "Dong" at bounding box center [875, 109] width 658 height 39
click at [331, 177] on label "All Faculty/Staff" at bounding box center [370, 171] width 78 height 18
click at [331, 172] on input "All Faculty/Staff" at bounding box center [336, 168] width 11 height 11
click at [693, 126] on input "Search Keywords" at bounding box center [875, 109] width 658 height 39
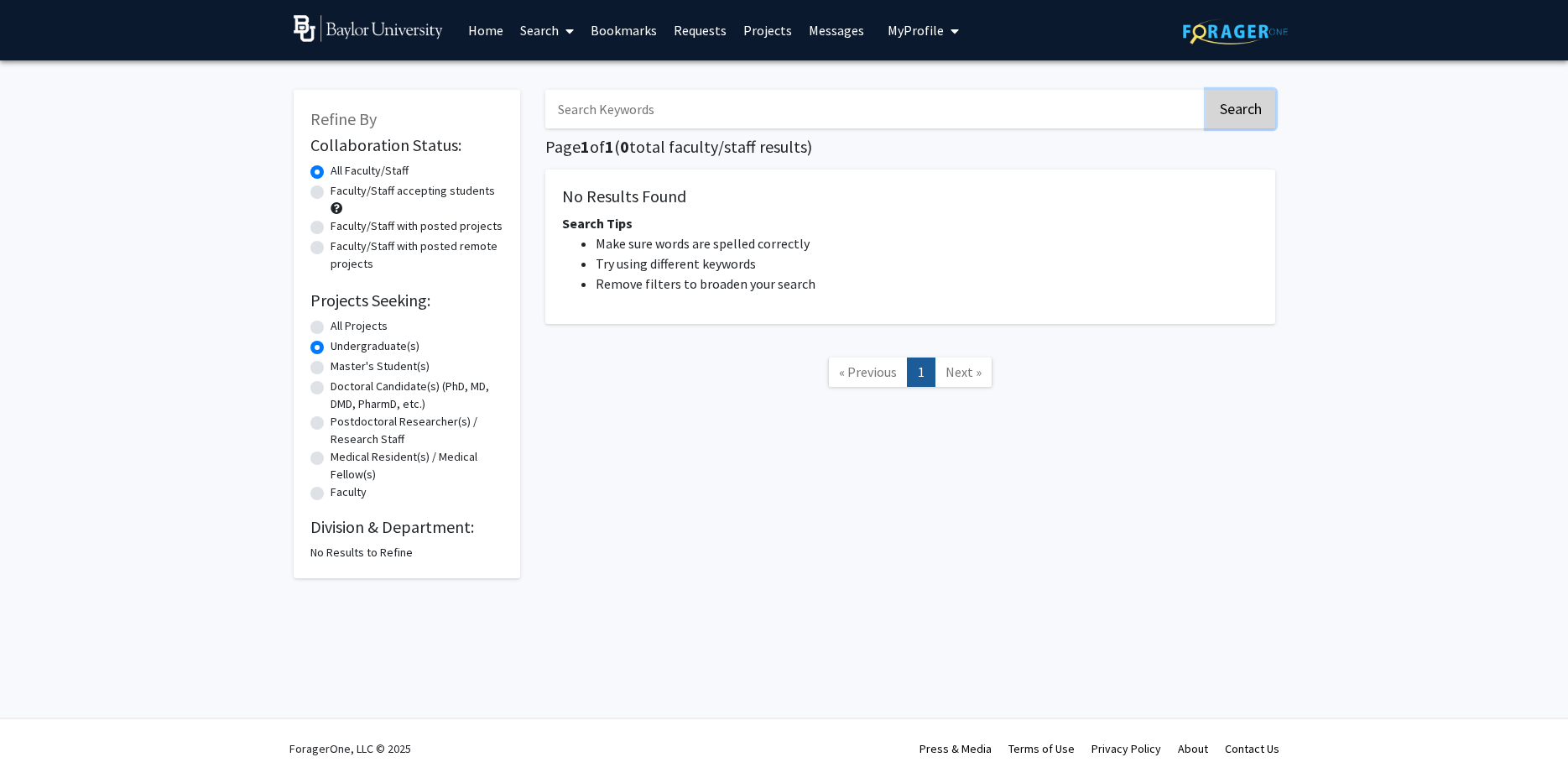
click at [1232, 98] on button "Search" at bounding box center [1241, 109] width 69 height 39
radio input "true"
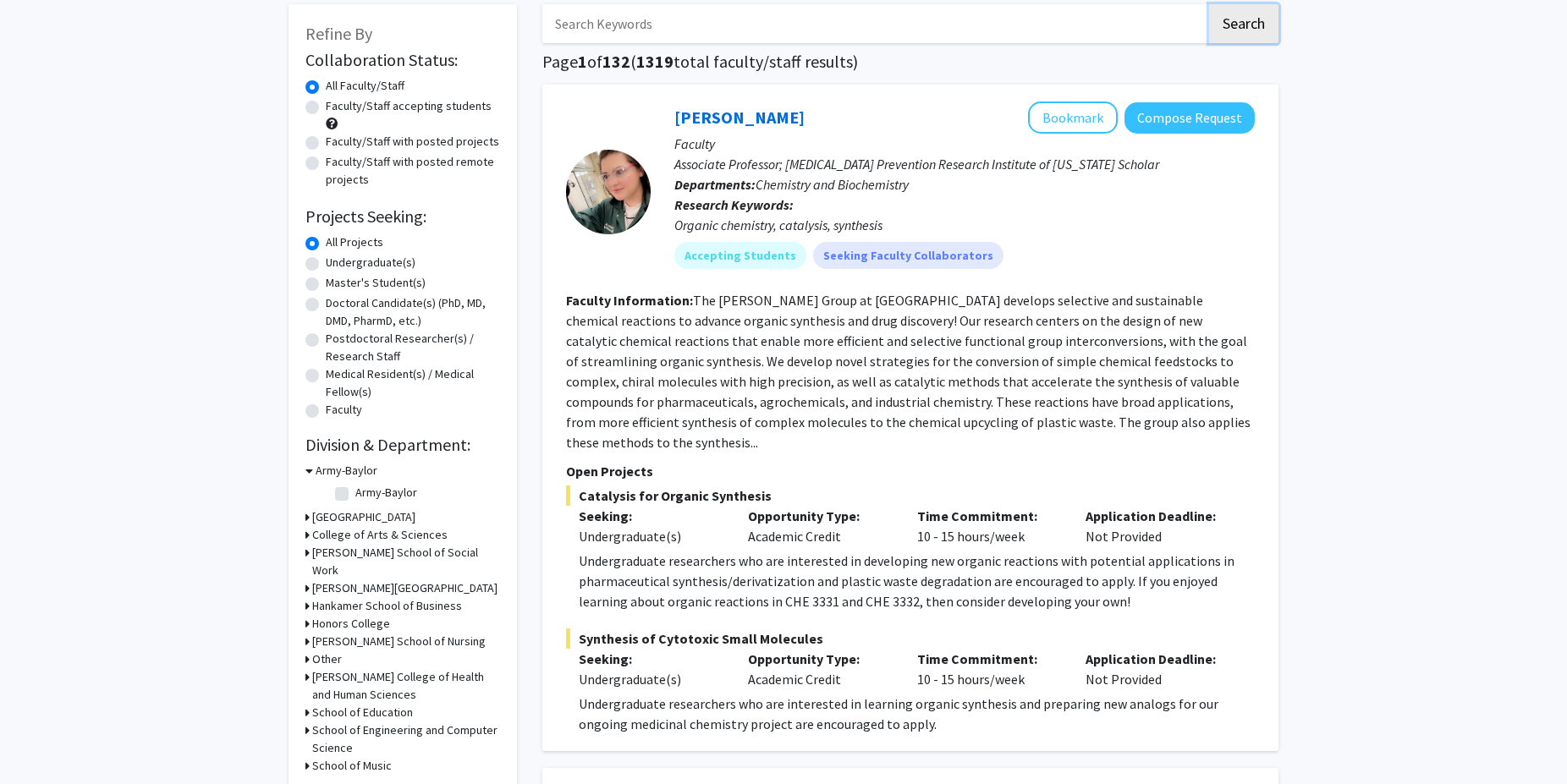
scroll to position [173, 0]
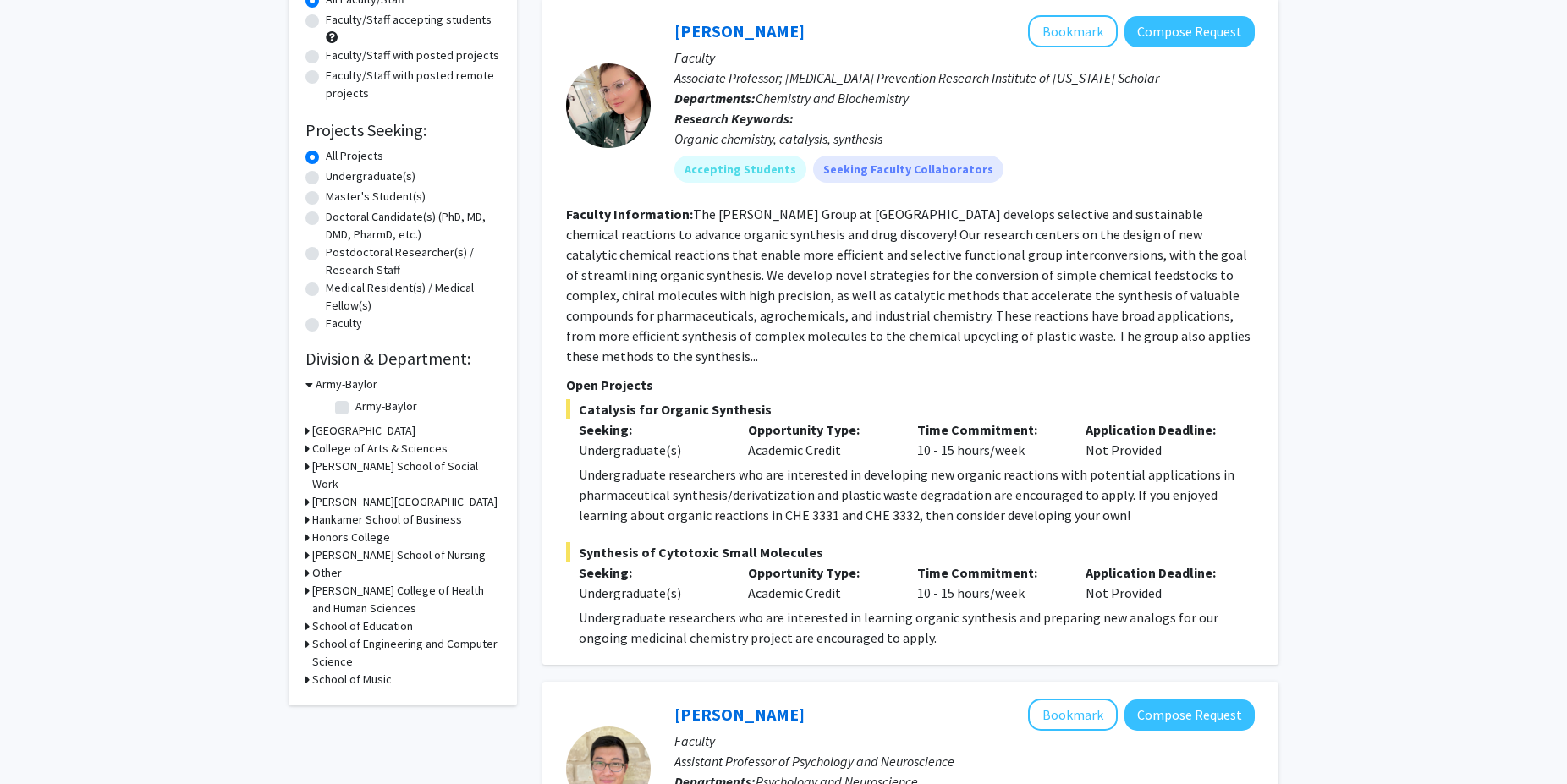
click at [344, 385] on h3 "Army-Baylor" at bounding box center [346, 384] width 61 height 18
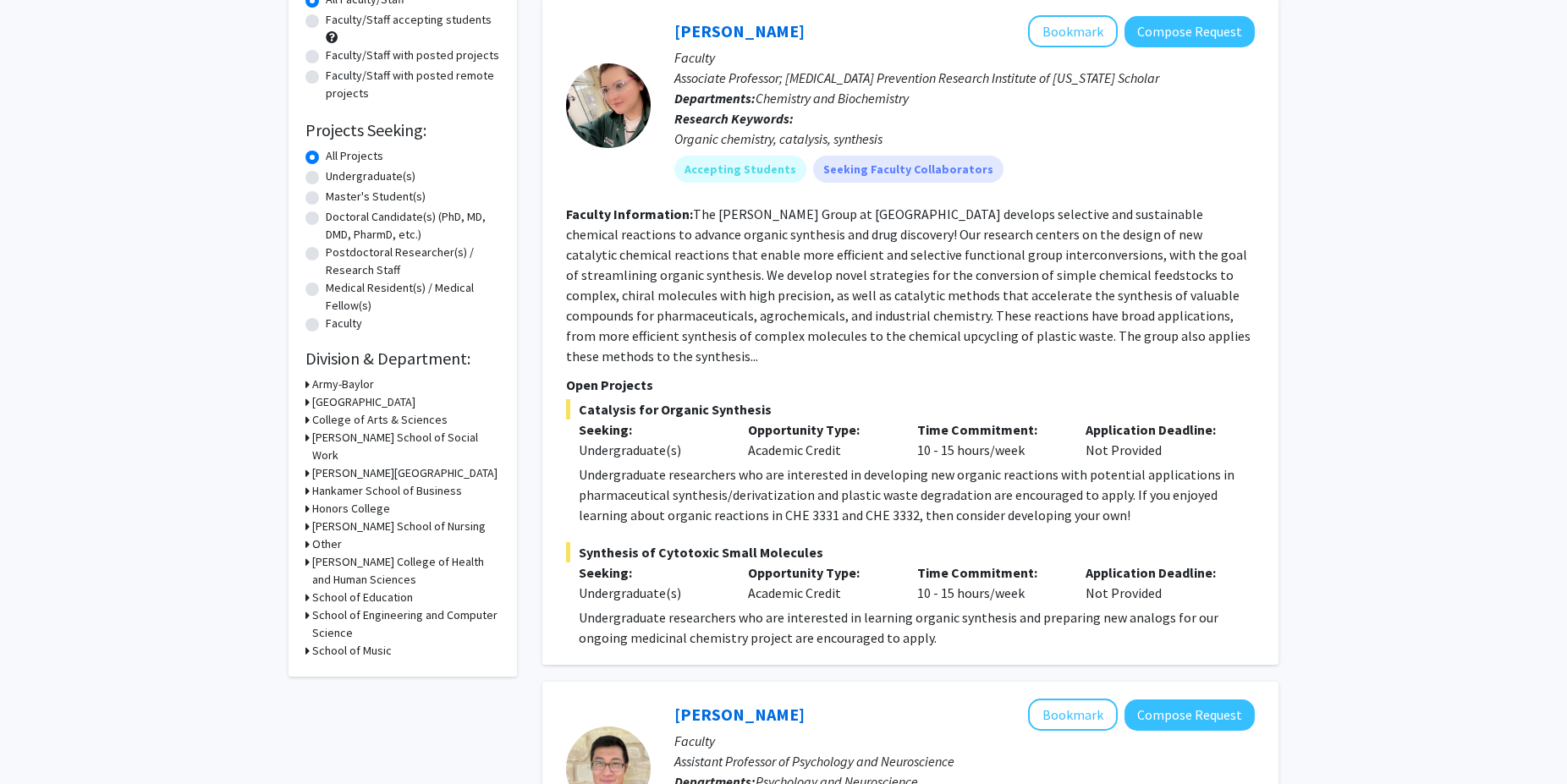
click at [369, 630] on h3 "School of Engineering and Computer Science" at bounding box center [406, 624] width 188 height 35
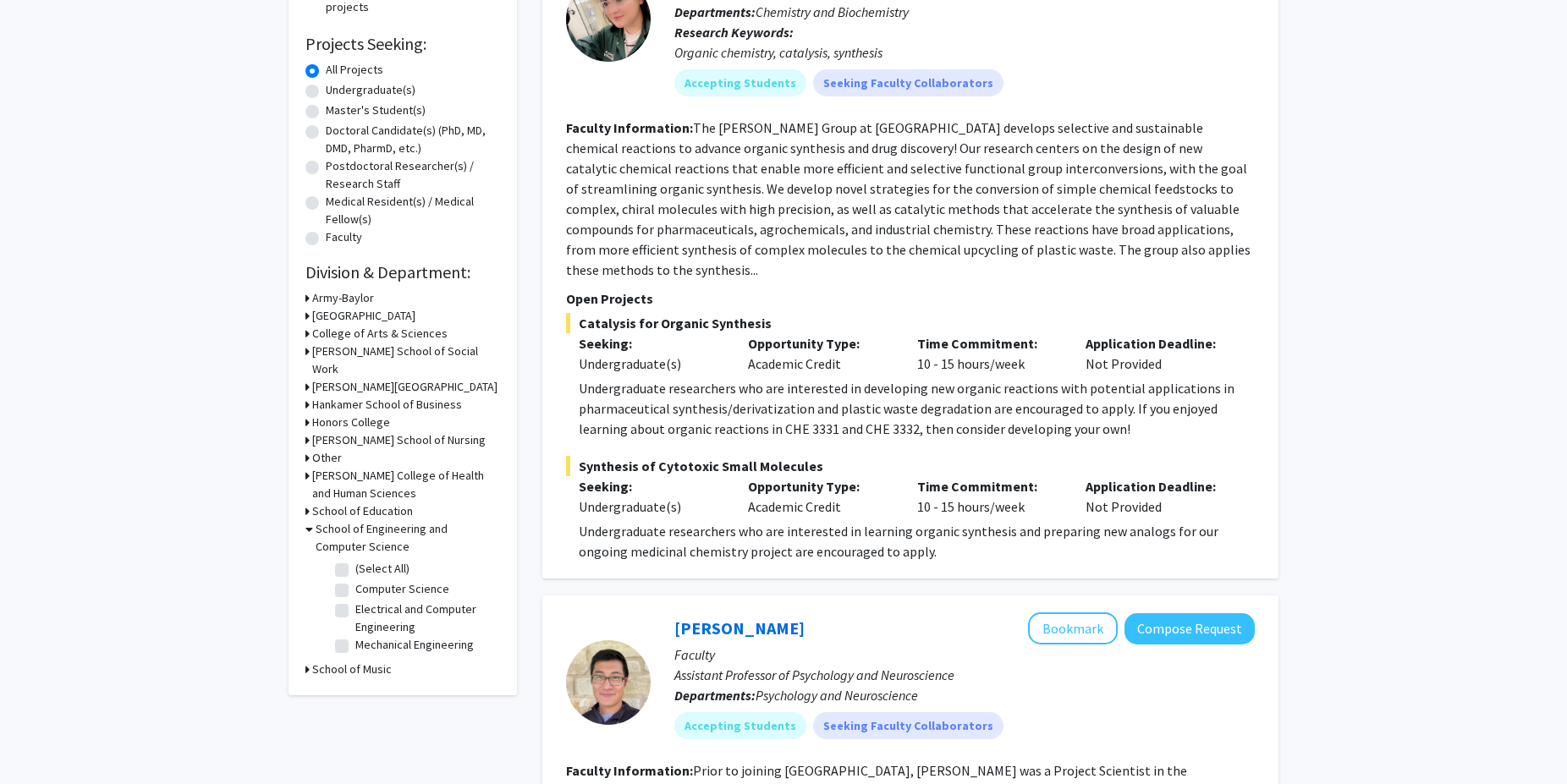
click at [349, 578] on fg-checkbox "(Select All) (Select All)" at bounding box center [415, 570] width 161 height 20
click at [355, 578] on label "(Select All)" at bounding box center [382, 568] width 54 height 18
click at [355, 570] on input "(Select All)" at bounding box center [361, 566] width 11 height 11
checkbox input "true"
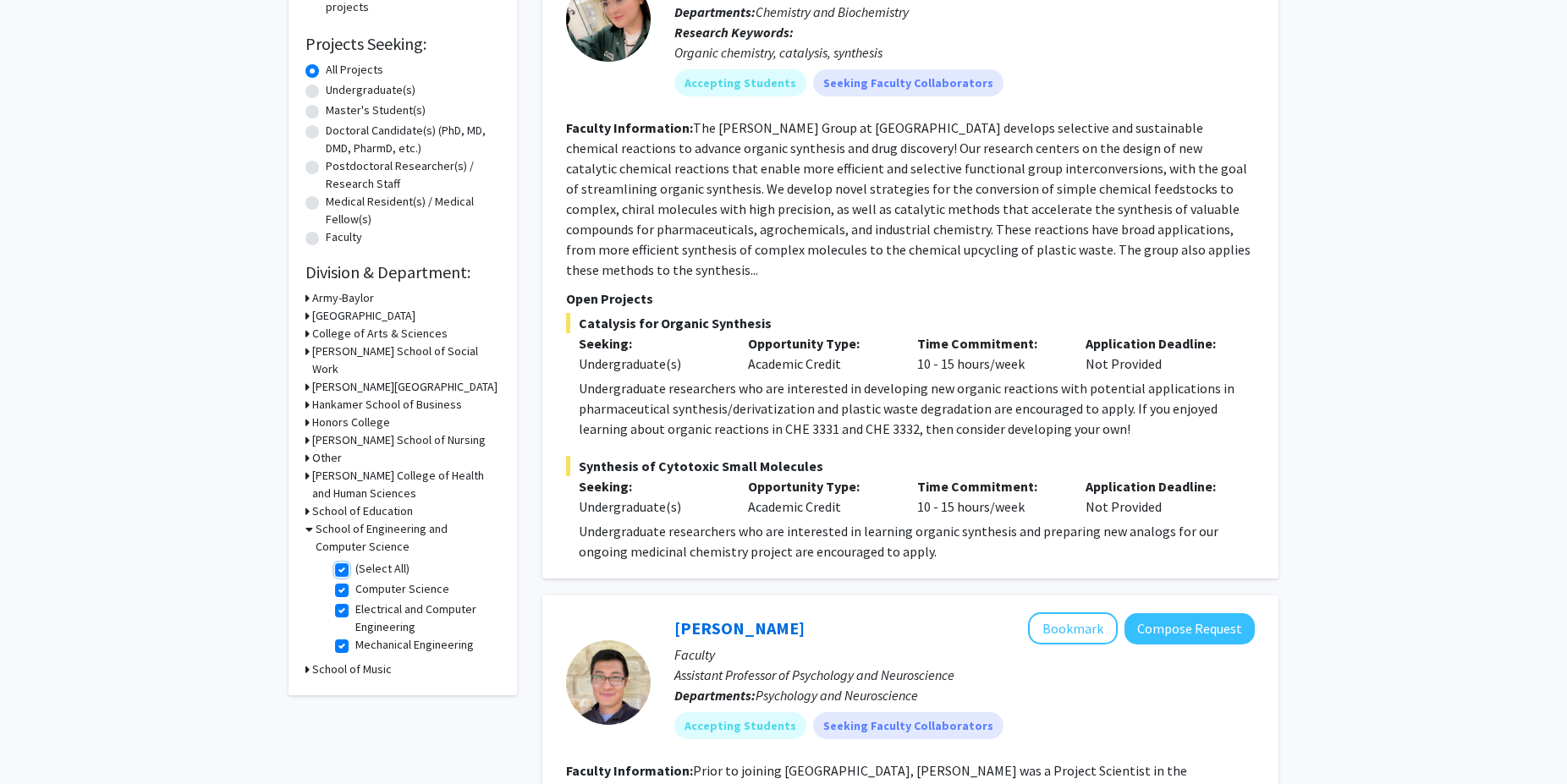
checkbox input "true"
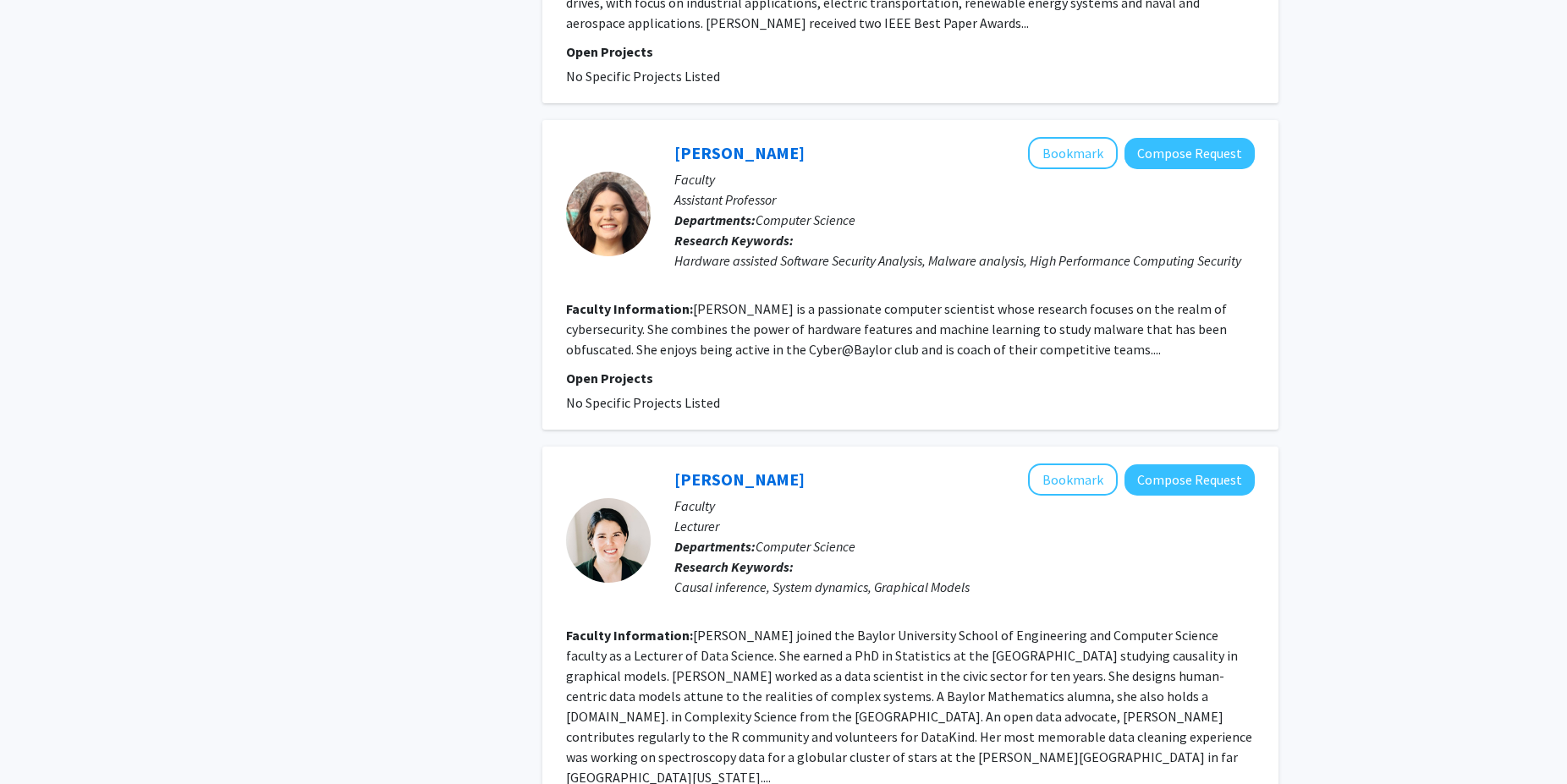
scroll to position [3436, 0]
